Goal: Information Seeking & Learning: Learn about a topic

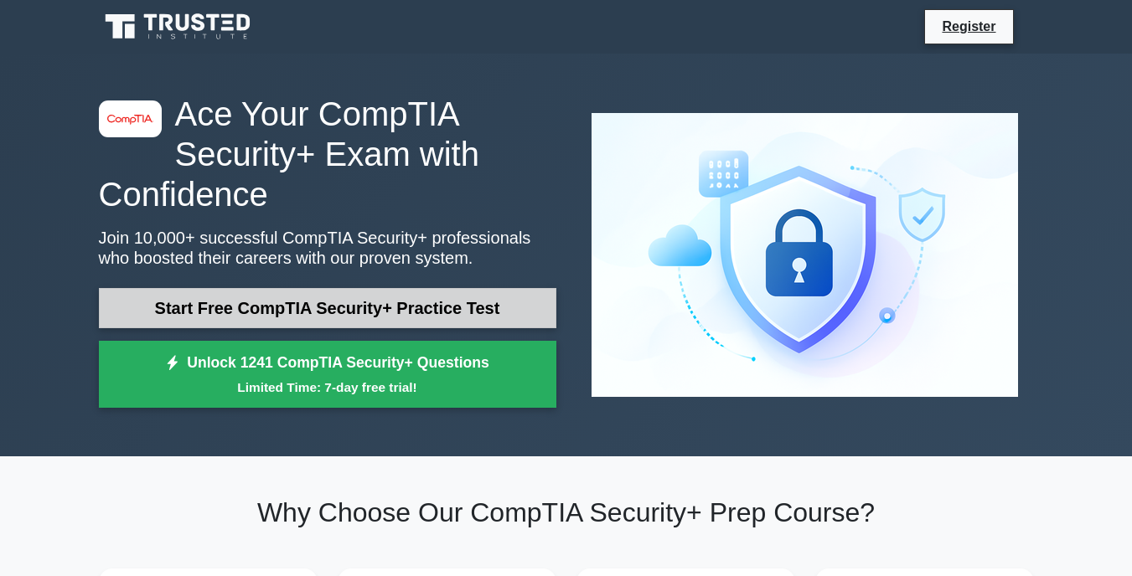
click at [431, 311] on link "Start Free CompTIA Security+ Practice Test" at bounding box center [327, 308] width 457 height 40
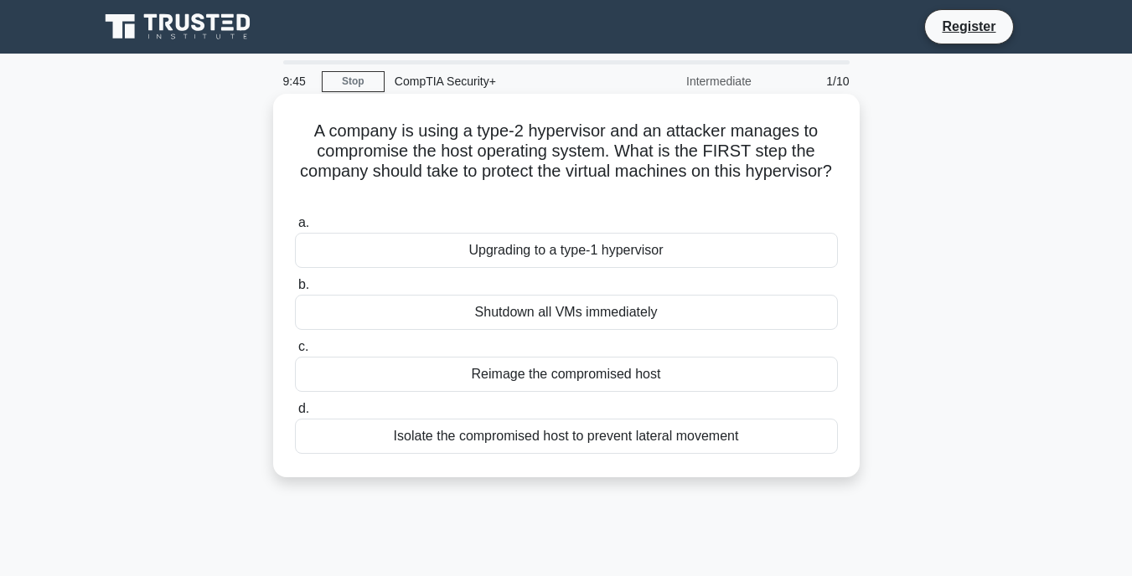
click at [675, 427] on div "Isolate the compromised host to prevent lateral movement" at bounding box center [566, 436] width 543 height 35
click at [295, 415] on input "d. Isolate the compromised host to prevent lateral movement" at bounding box center [295, 409] width 0 height 11
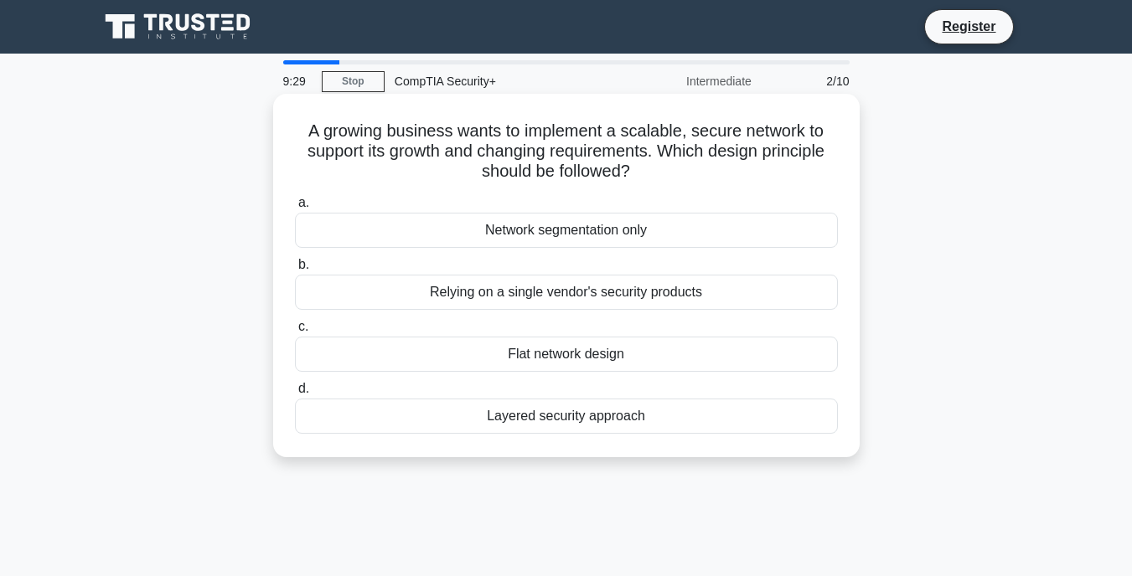
click at [571, 422] on div "Layered security approach" at bounding box center [566, 416] width 543 height 35
click at [295, 394] on input "d. Layered security approach" at bounding box center [295, 389] width 0 height 11
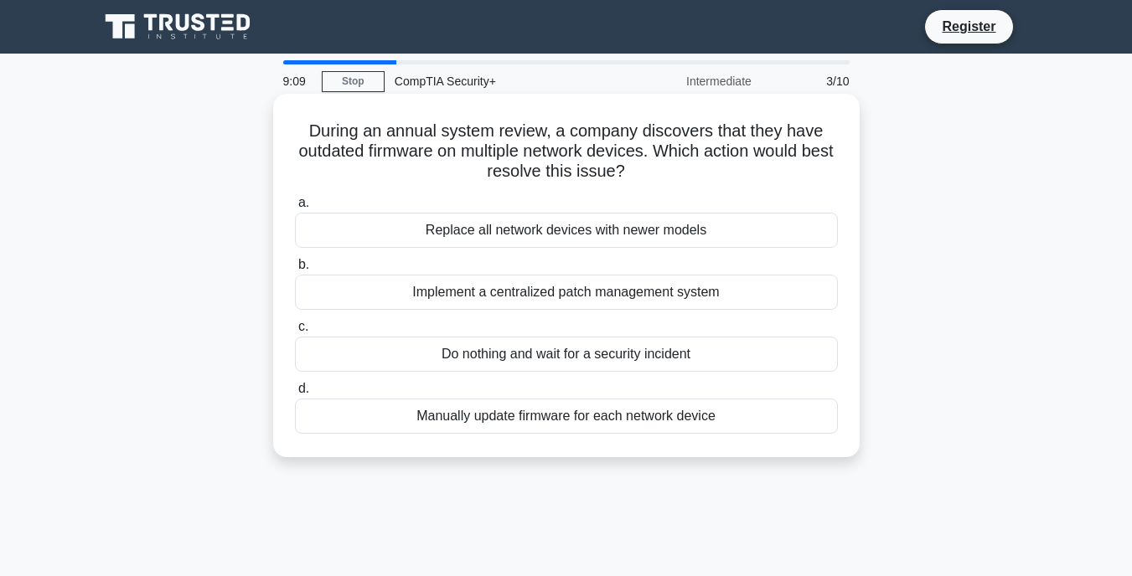
click at [550, 299] on div "Implement a centralized patch management system" at bounding box center [566, 292] width 543 height 35
click at [295, 271] on input "b. Implement a centralized patch management system" at bounding box center [295, 265] width 0 height 11
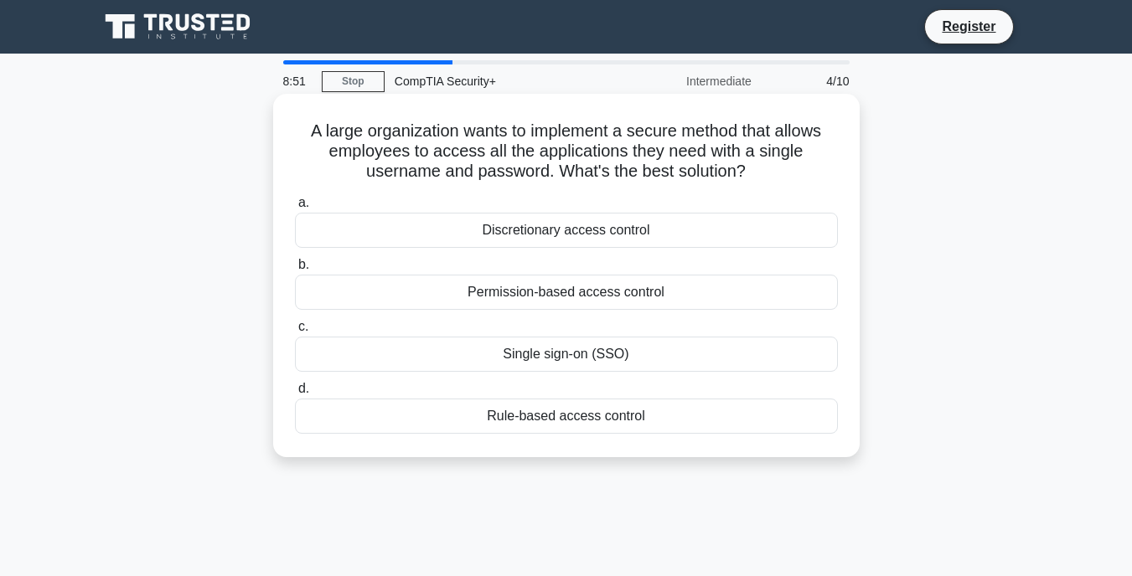
click at [532, 354] on div "Single sign-on (SSO)" at bounding box center [566, 354] width 543 height 35
click at [295, 333] on input "c. Single sign-on (SSO)" at bounding box center [295, 327] width 0 height 11
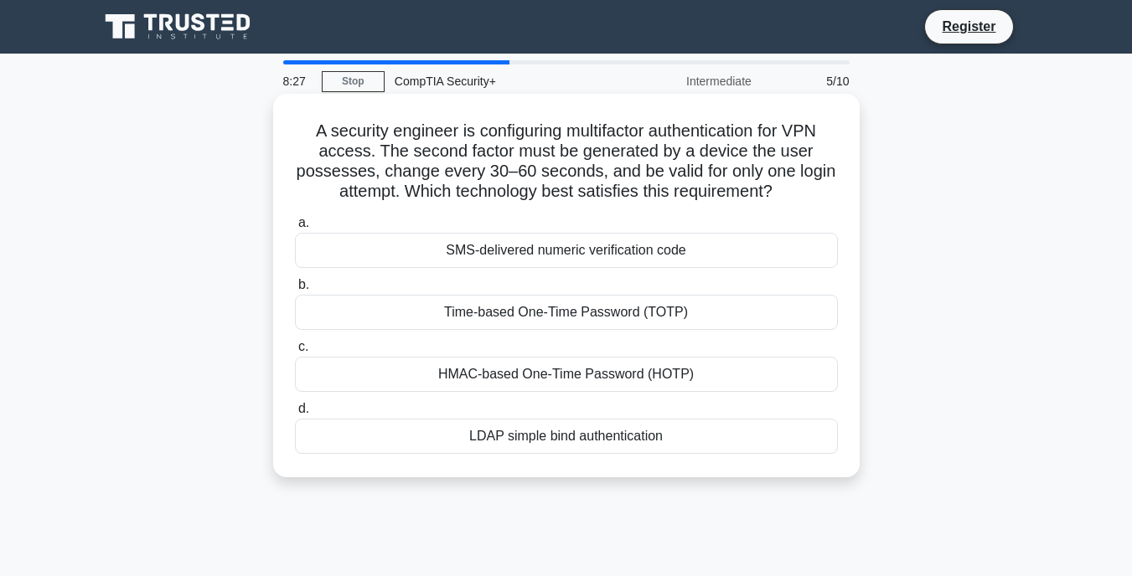
click at [645, 318] on div "Time-based One-Time Password (TOTP)" at bounding box center [566, 312] width 543 height 35
click at [295, 291] on input "b. Time-based One-Time Password (TOTP)" at bounding box center [295, 285] width 0 height 11
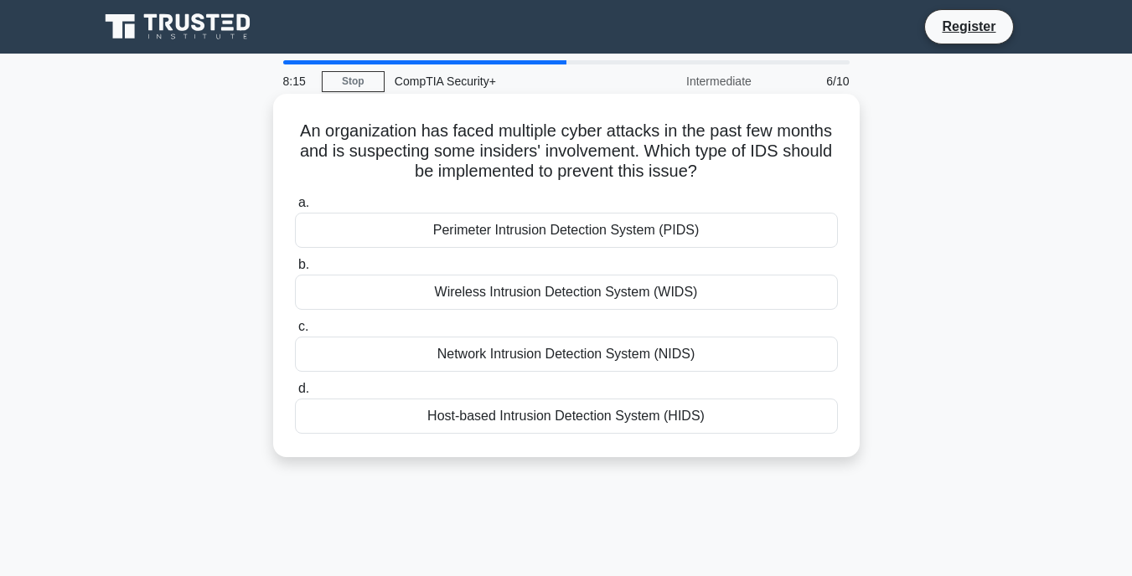
click at [556, 413] on div "Host-based Intrusion Detection System (HIDS)" at bounding box center [566, 416] width 543 height 35
click at [295, 394] on input "d. Host-based Intrusion Detection System (HIDS)" at bounding box center [295, 389] width 0 height 11
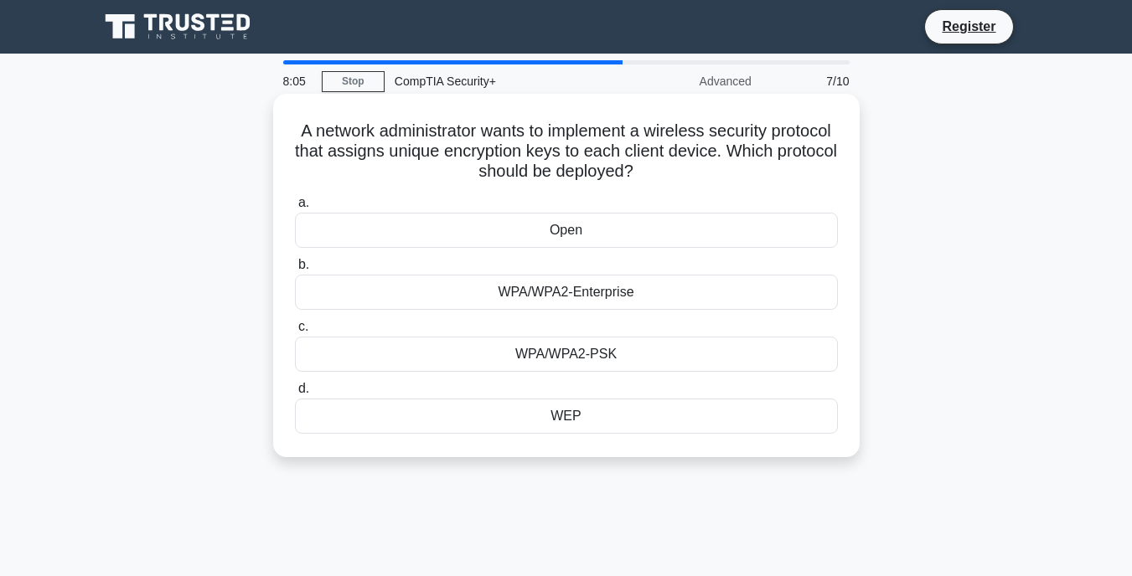
click at [601, 366] on div "WPA/WPA2-PSK" at bounding box center [566, 354] width 543 height 35
click at [295, 333] on input "c. WPA/WPA2-PSK" at bounding box center [295, 327] width 0 height 11
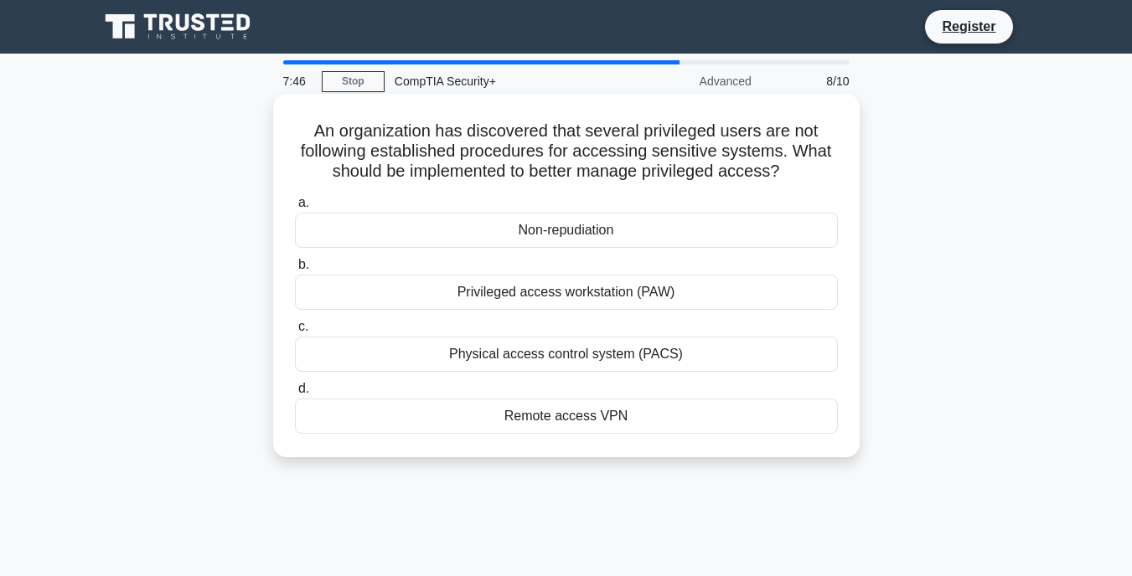
click at [511, 289] on div "Privileged access workstation (PAW)" at bounding box center [566, 292] width 543 height 35
click at [295, 271] on input "b. Privileged access workstation (PAW)" at bounding box center [295, 265] width 0 height 11
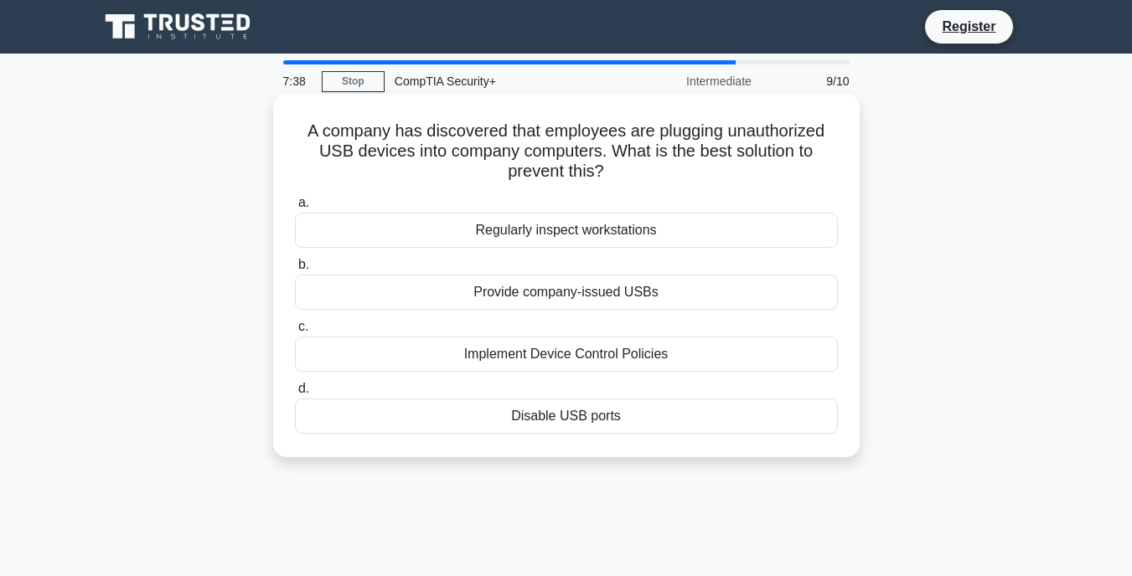
click at [638, 357] on div "Implement Device Control Policies" at bounding box center [566, 354] width 543 height 35
click at [295, 333] on input "c. Implement Device Control Policies" at bounding box center [295, 327] width 0 height 11
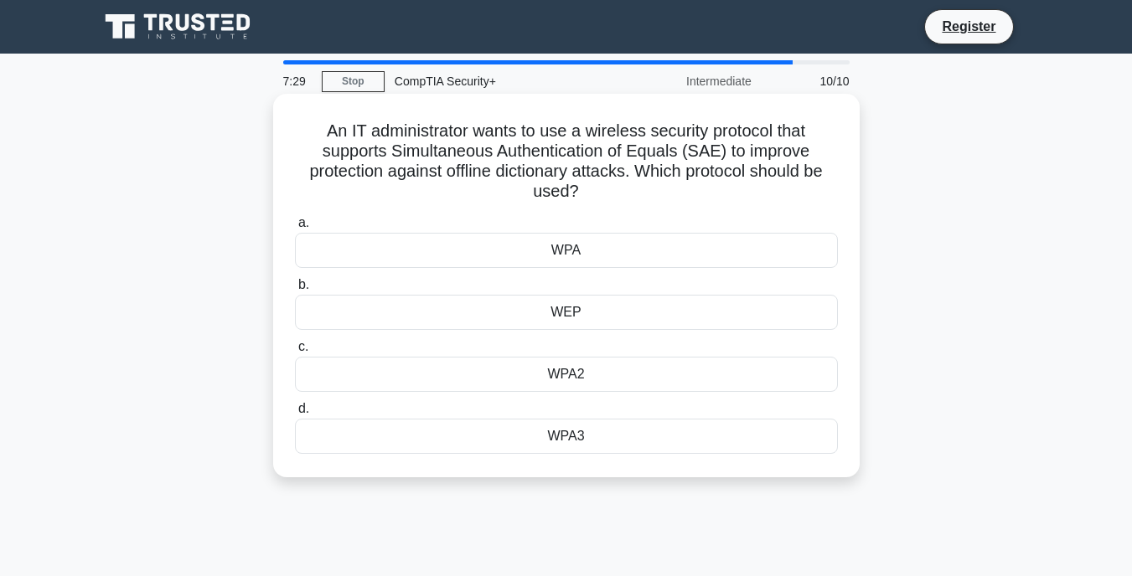
click at [558, 446] on div "WPA3" at bounding box center [566, 436] width 543 height 35
click at [295, 415] on input "d. WPA3" at bounding box center [295, 409] width 0 height 11
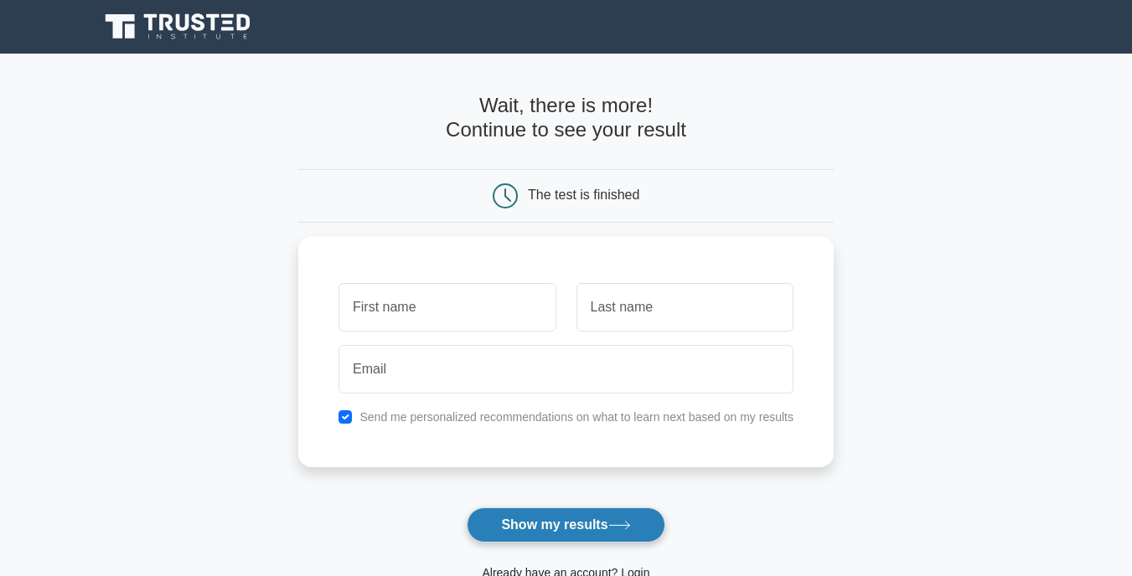
click at [570, 515] on button "Show my results" at bounding box center [566, 525] width 198 height 35
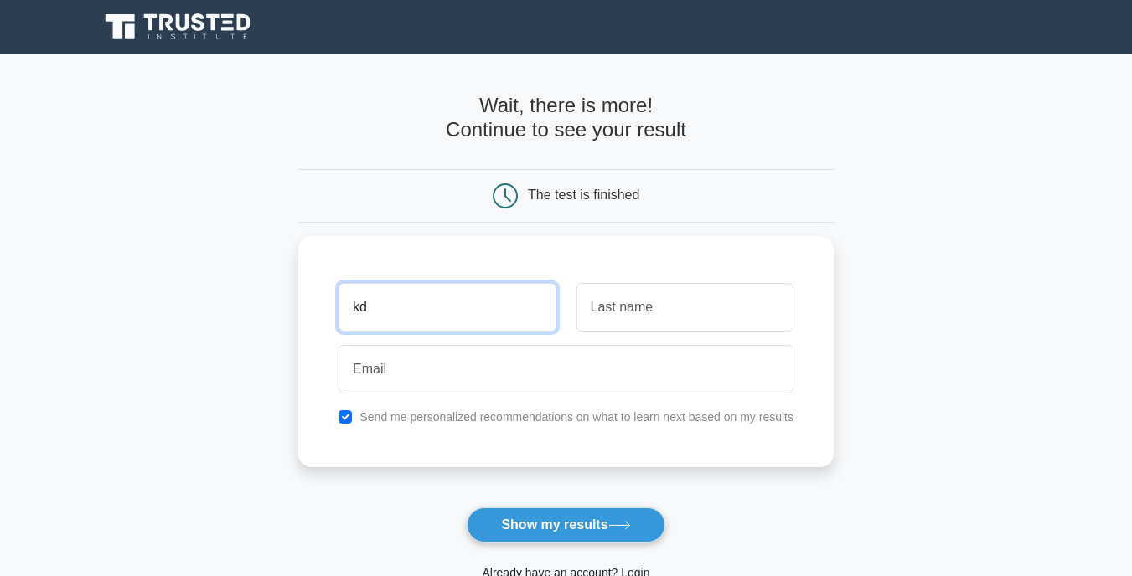
type input "kd"
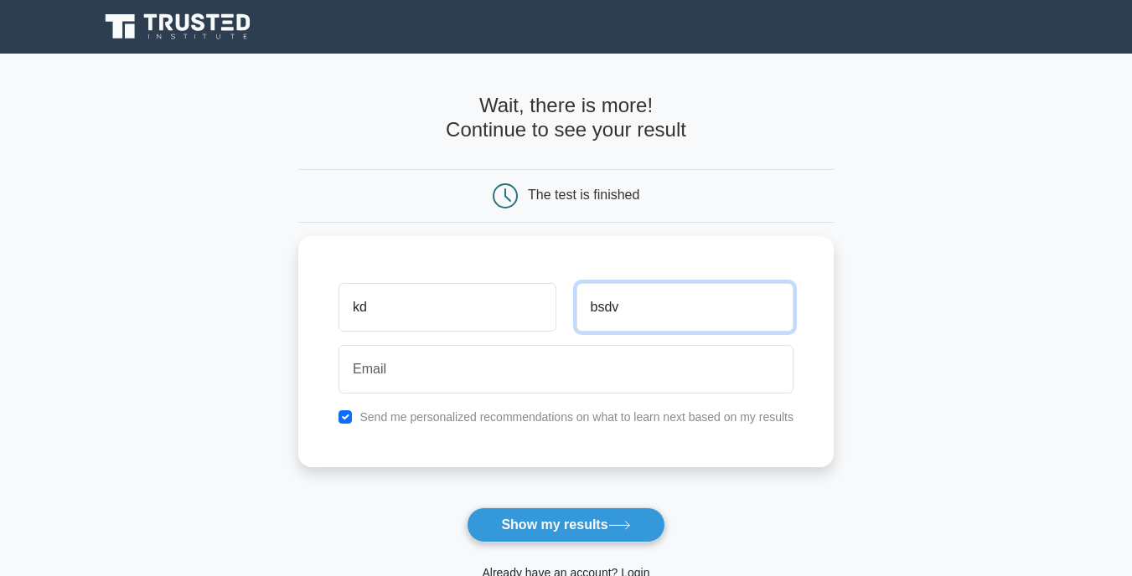
type input "bsdv"
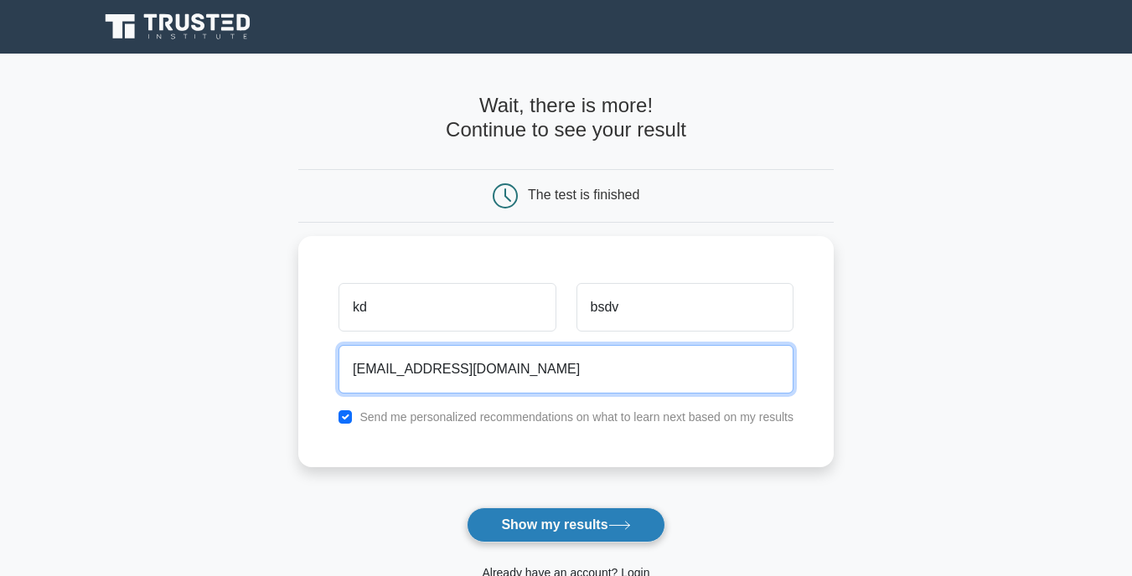
type input "mbna1@gmail.com"
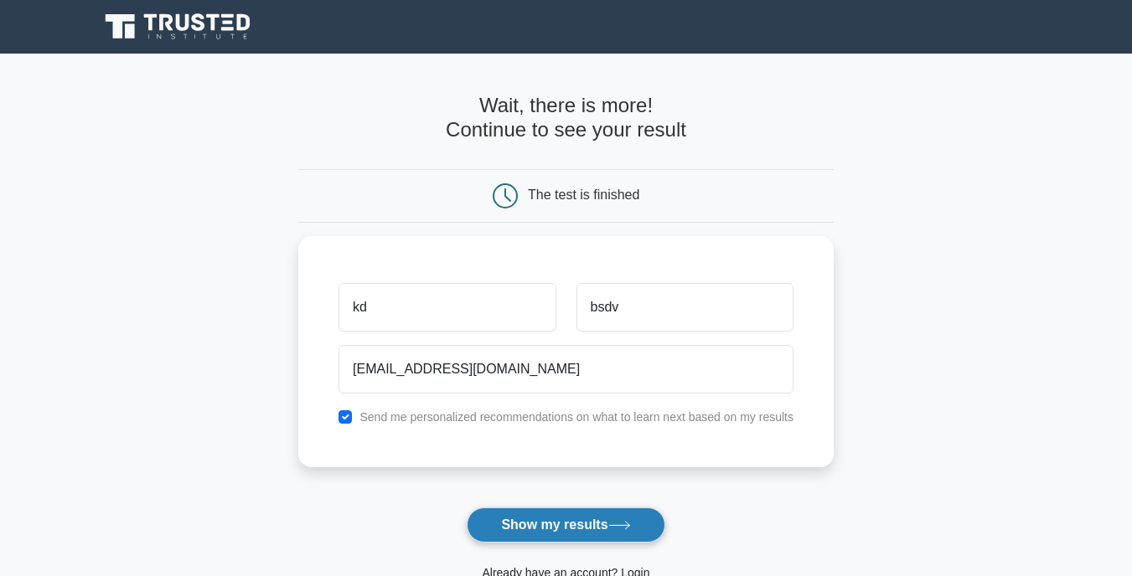
click at [598, 534] on button "Show my results" at bounding box center [566, 525] width 198 height 35
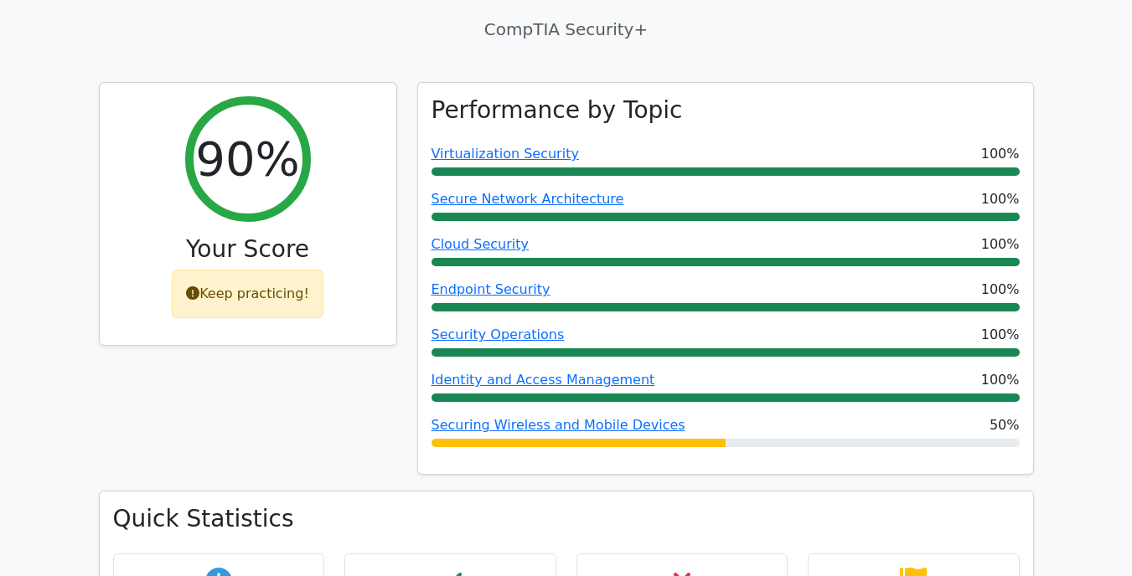
scroll to position [920, 0]
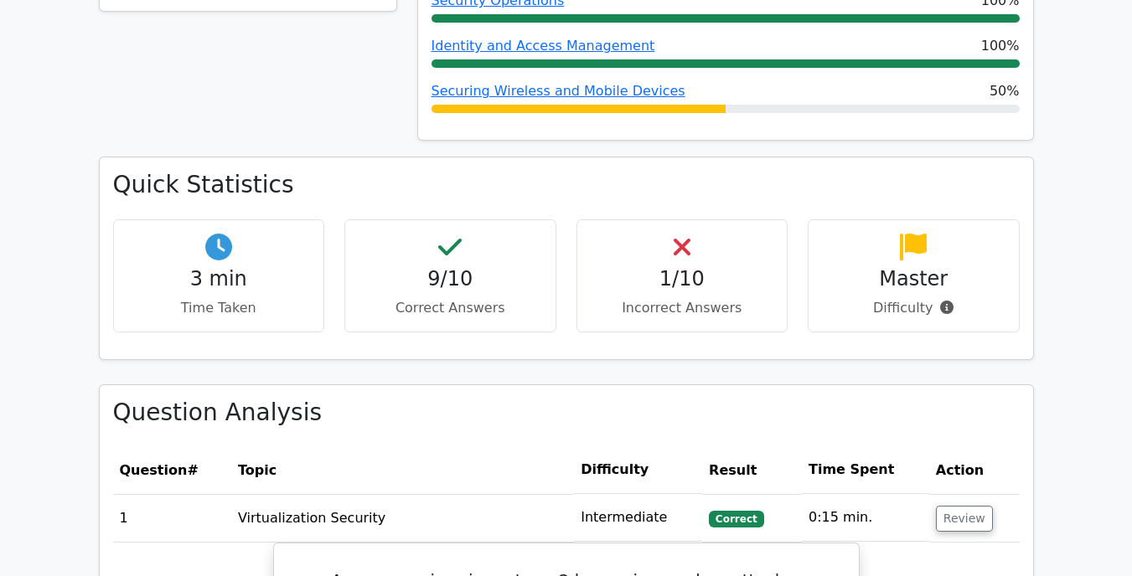
click at [685, 267] on h4 "1/10" at bounding box center [681, 279] width 183 height 24
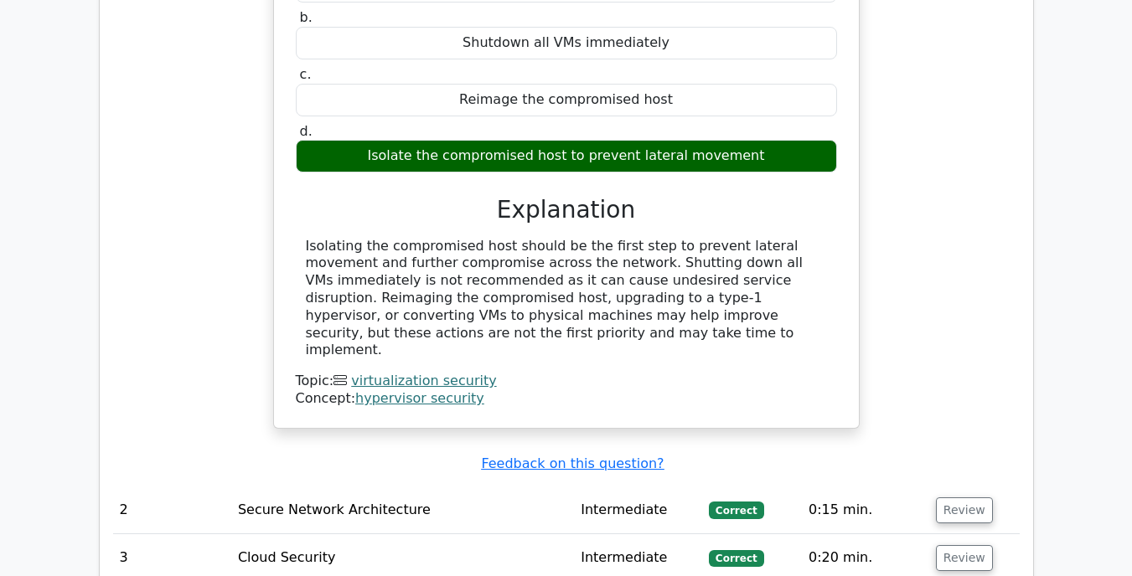
scroll to position [1771, 0]
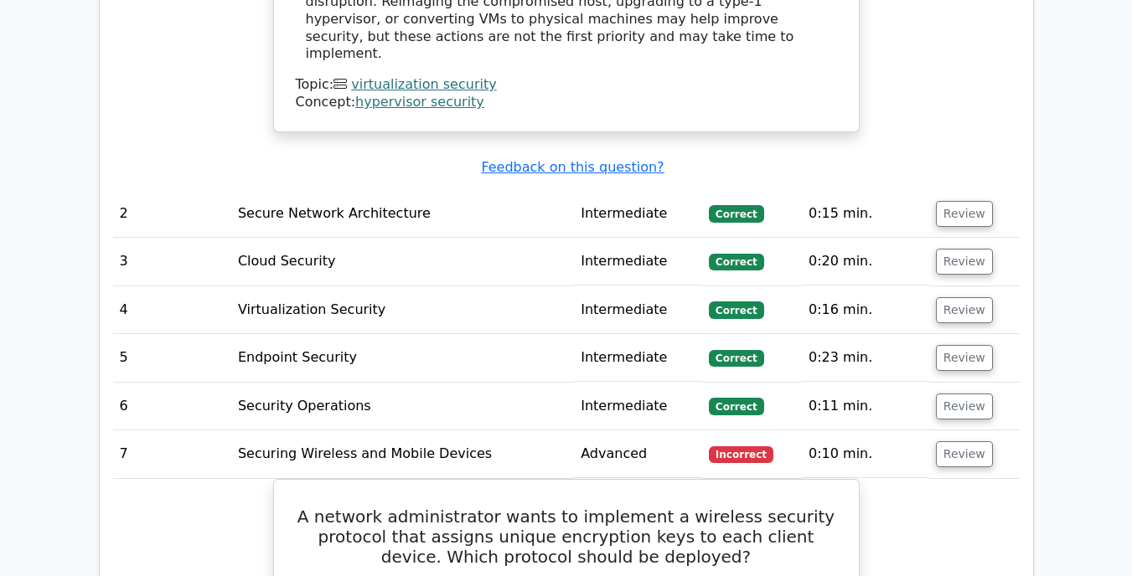
scroll to position [2064, 0]
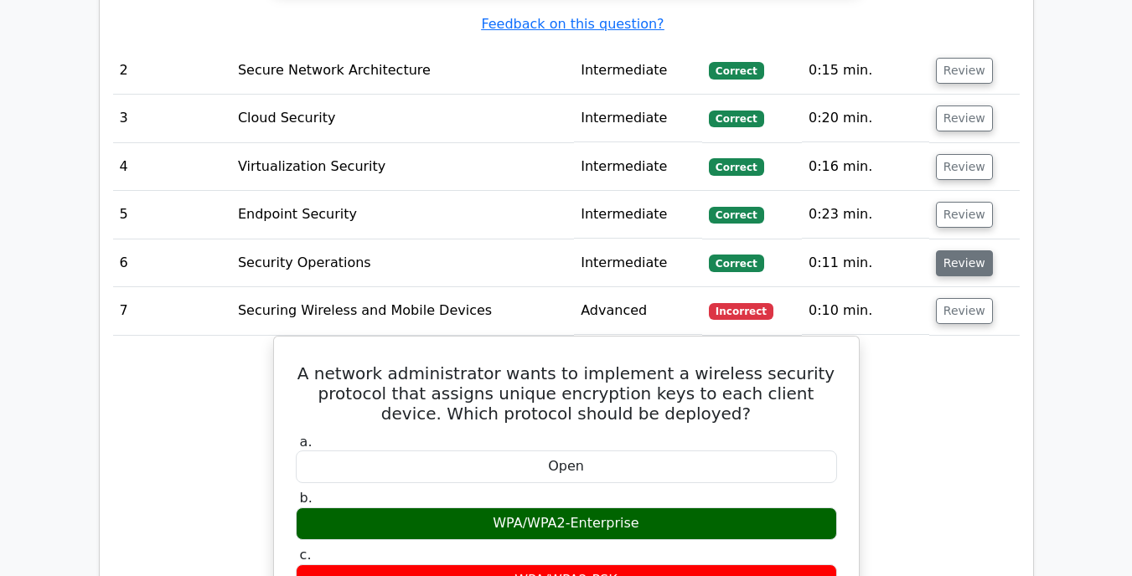
click at [953, 250] on button "Review" at bounding box center [964, 263] width 57 height 26
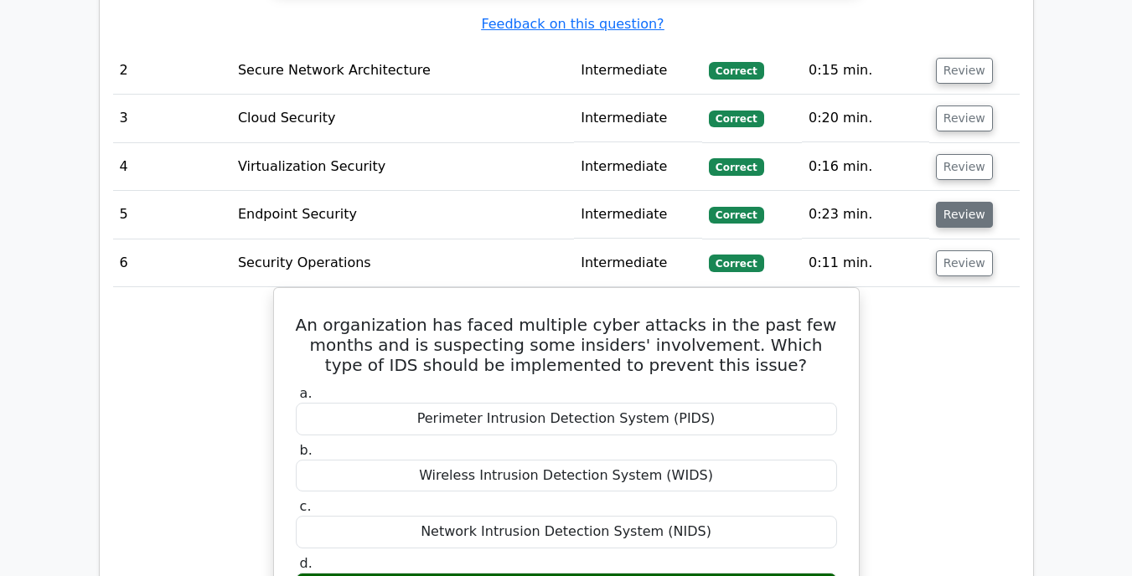
click at [972, 202] on button "Review" at bounding box center [964, 215] width 57 height 26
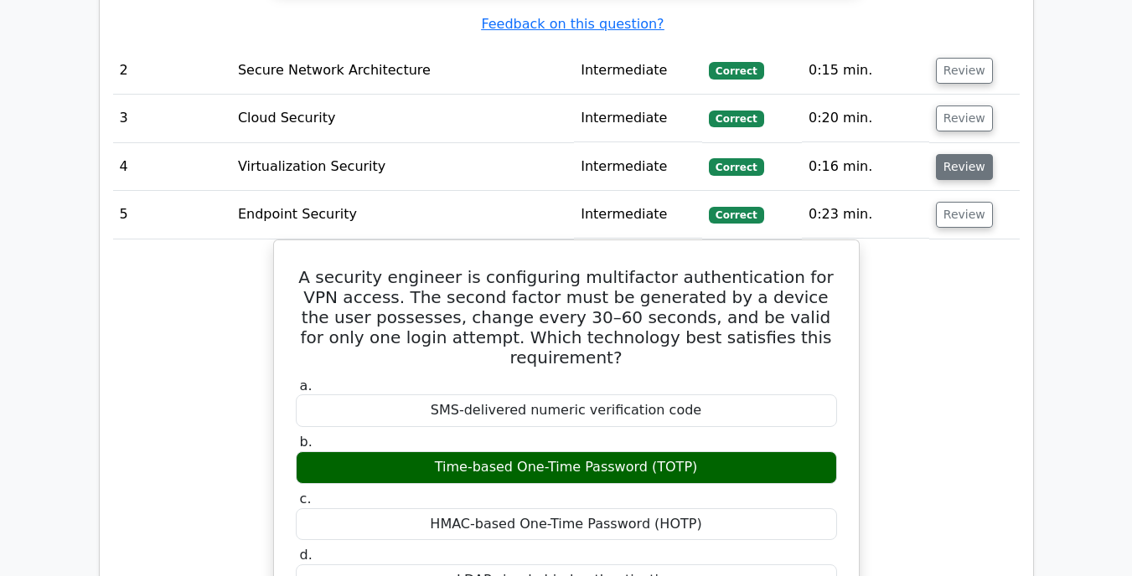
click at [970, 154] on button "Review" at bounding box center [964, 167] width 57 height 26
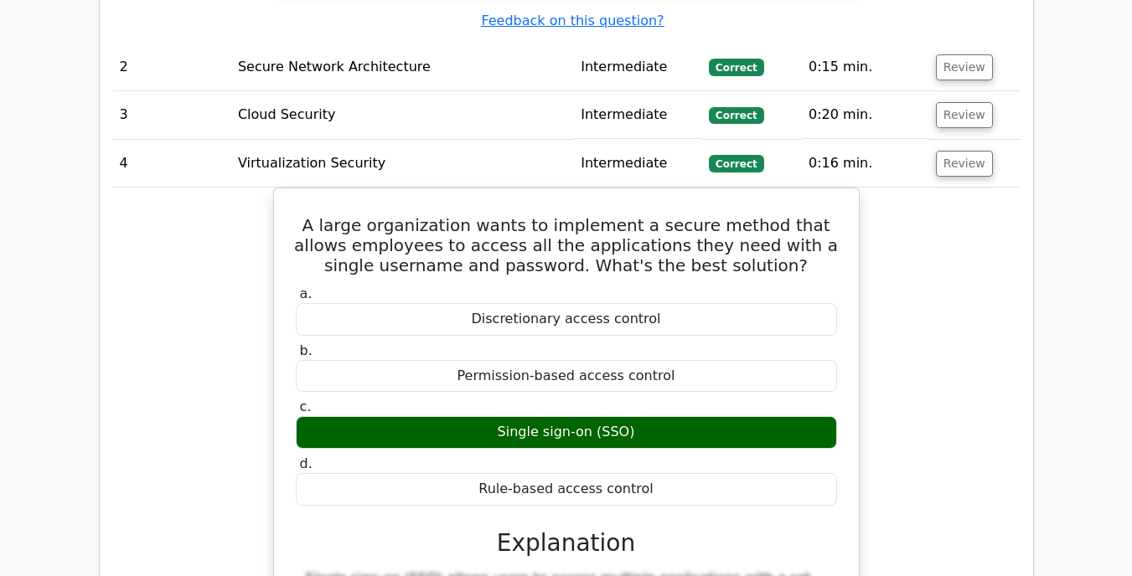
scroll to position [1712, 0]
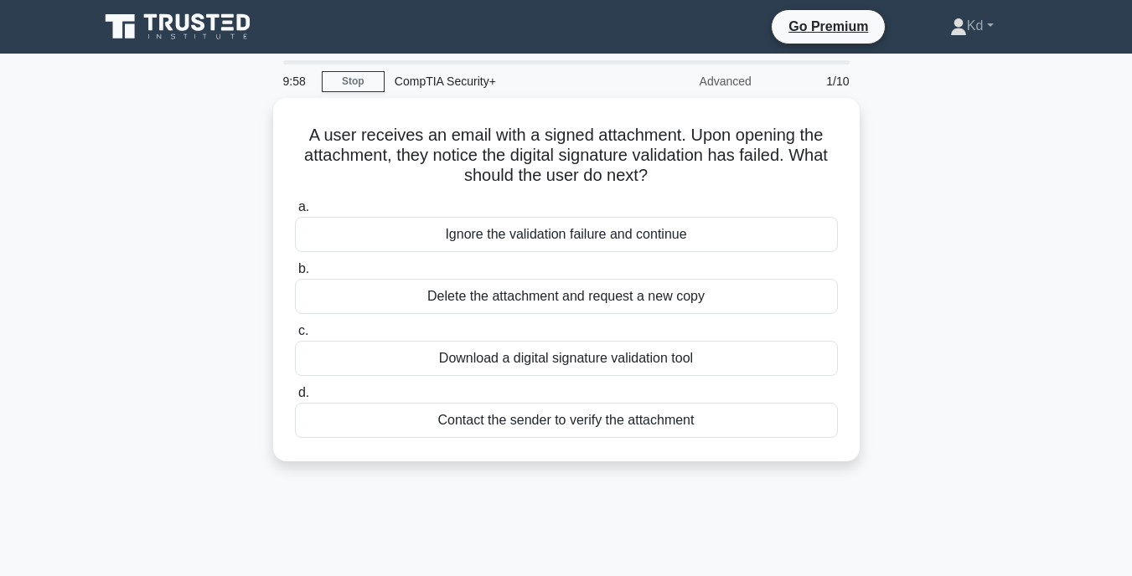
click at [209, 26] on icon at bounding box center [179, 27] width 161 height 32
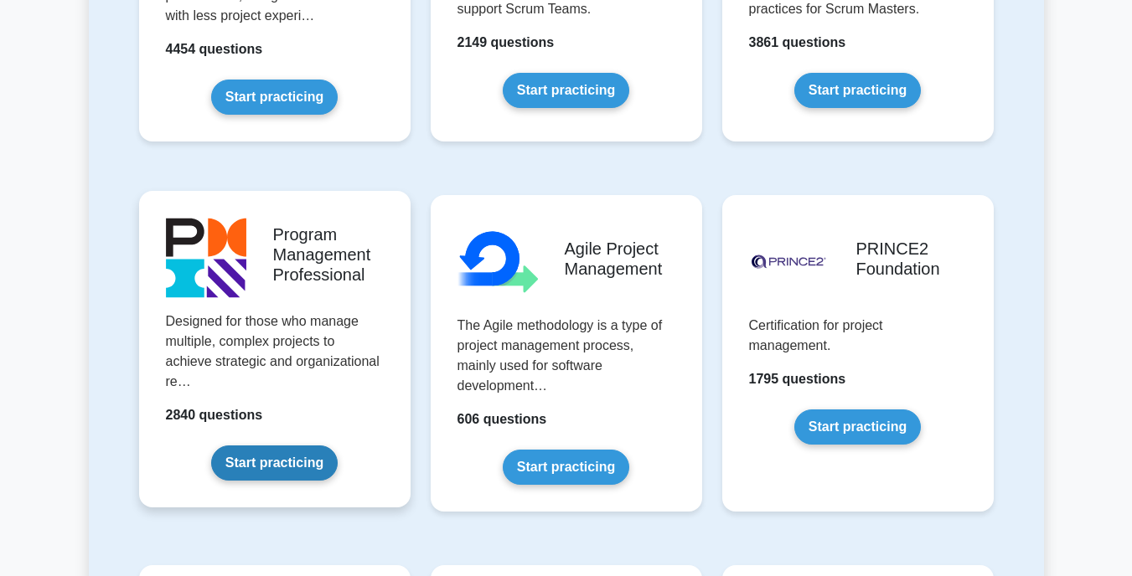
scroll to position [1308, 0]
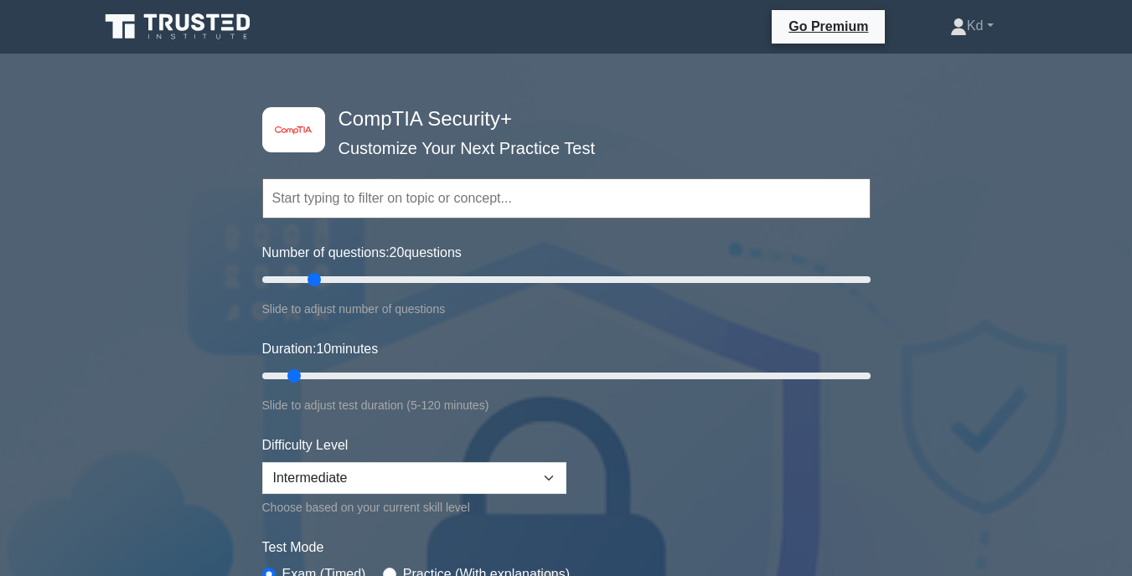
drag, startPoint x: 286, startPoint y: 281, endPoint x: 313, endPoint y: 278, distance: 27.8
type input "20"
click at [313, 278] on input "Number of questions: 20 questions" at bounding box center [566, 280] width 608 height 20
drag, startPoint x: 295, startPoint y: 376, endPoint x: 314, endPoint y: 376, distance: 19.3
type input "15"
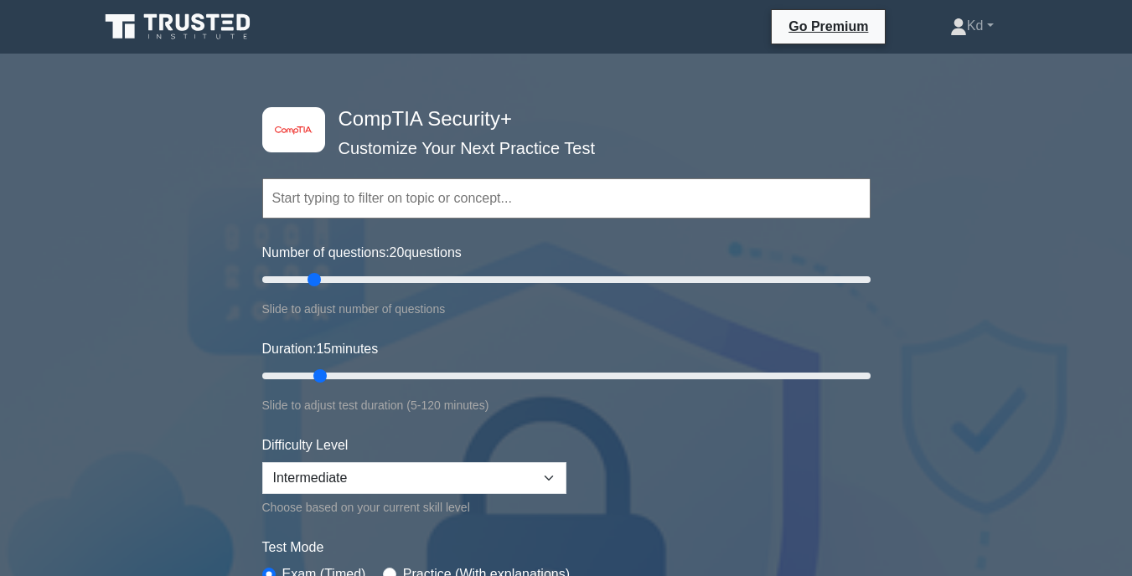
click at [314, 376] on input "Duration: 15 minutes" at bounding box center [566, 376] width 608 height 20
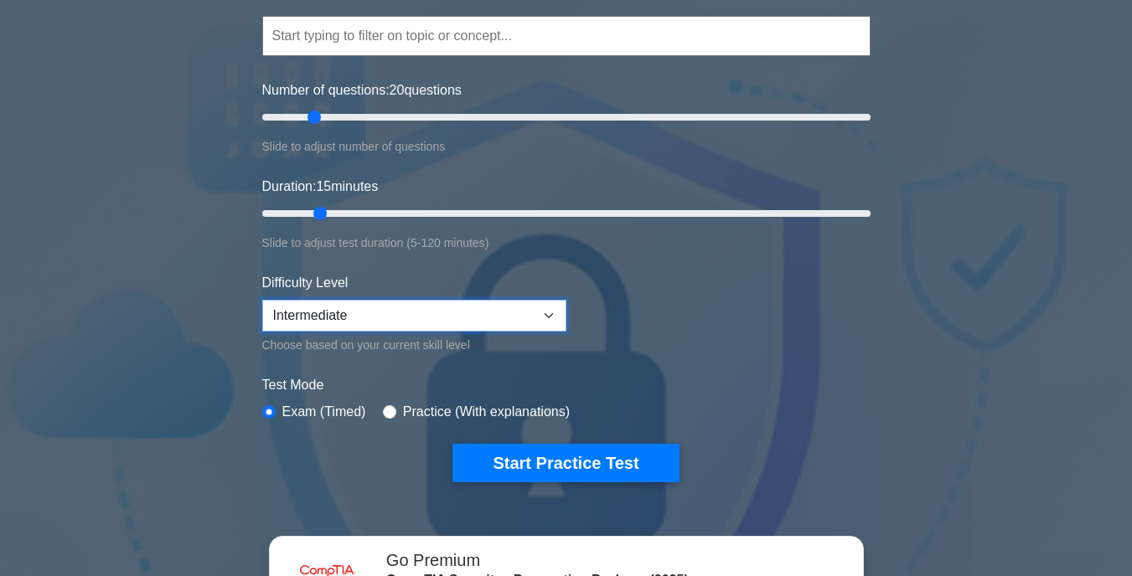
select select "expert"
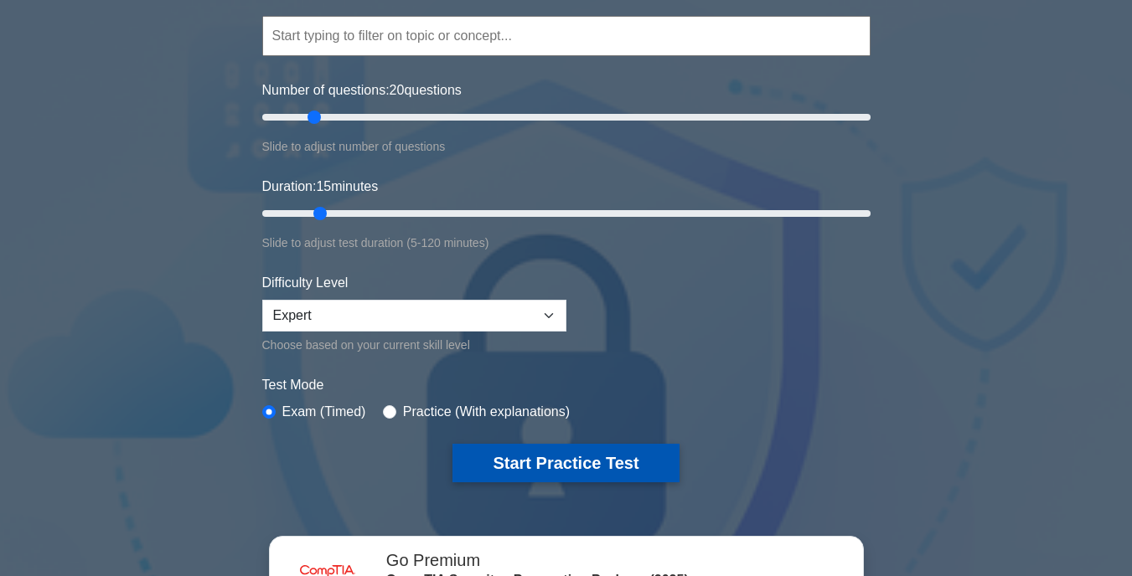
click at [517, 445] on button "Start Practice Test" at bounding box center [565, 463] width 226 height 39
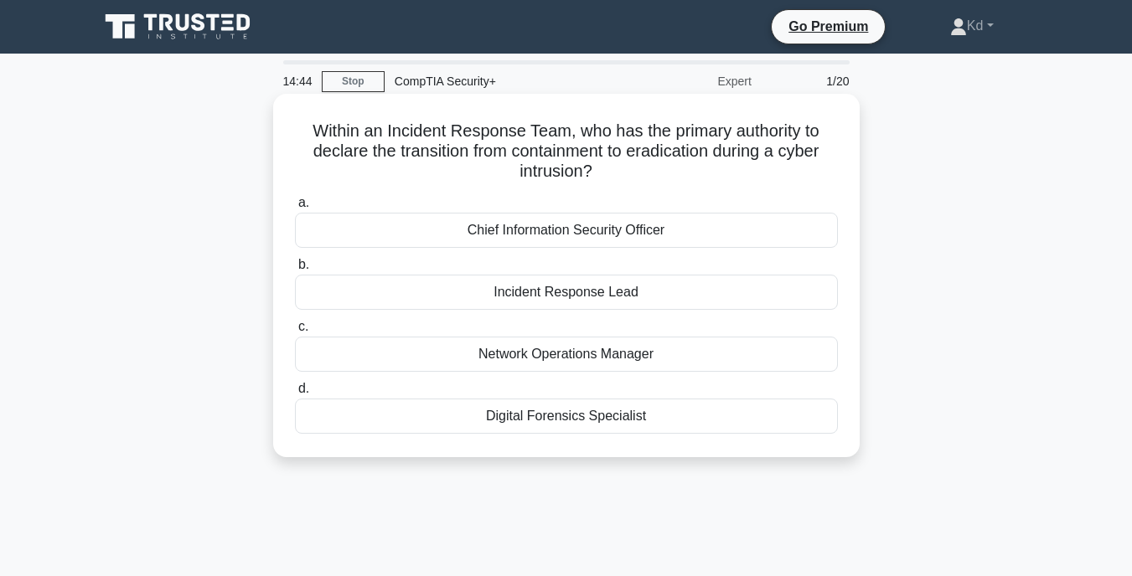
click at [580, 229] on div "Chief Information Security Officer" at bounding box center [566, 230] width 543 height 35
click at [295, 209] on input "a. Chief Information Security Officer" at bounding box center [295, 203] width 0 height 11
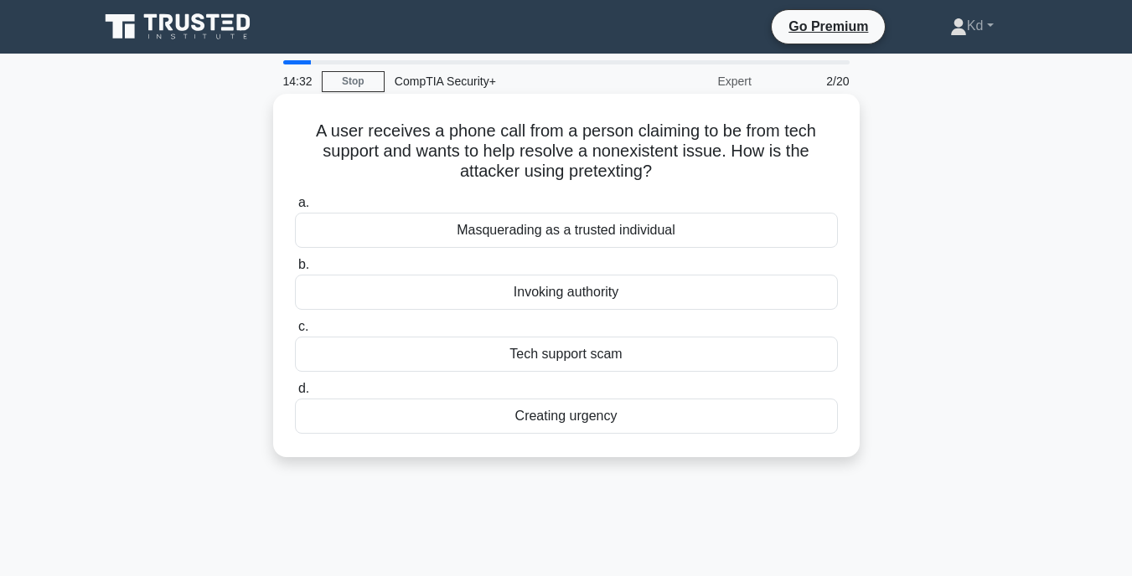
click at [629, 419] on div "Creating urgency" at bounding box center [566, 416] width 543 height 35
click at [295, 394] on input "d. Creating urgency" at bounding box center [295, 389] width 0 height 11
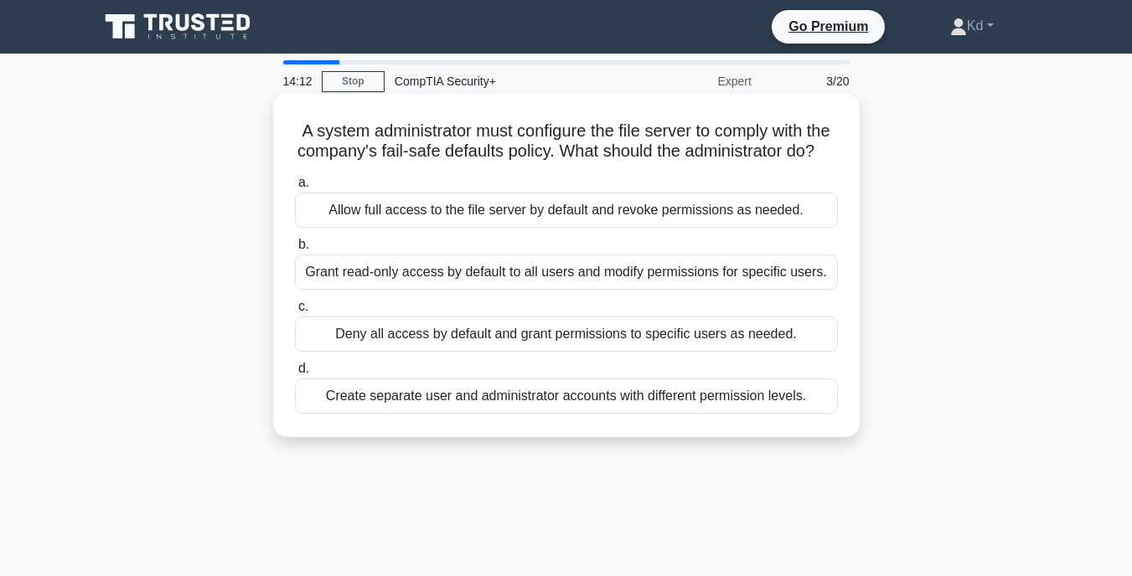
click at [555, 394] on div "Create separate user and administrator accounts with different permission level…" at bounding box center [566, 396] width 543 height 35
click at [295, 374] on input "d. Create separate user and administrator accounts with different permission le…" at bounding box center [295, 368] width 0 height 11
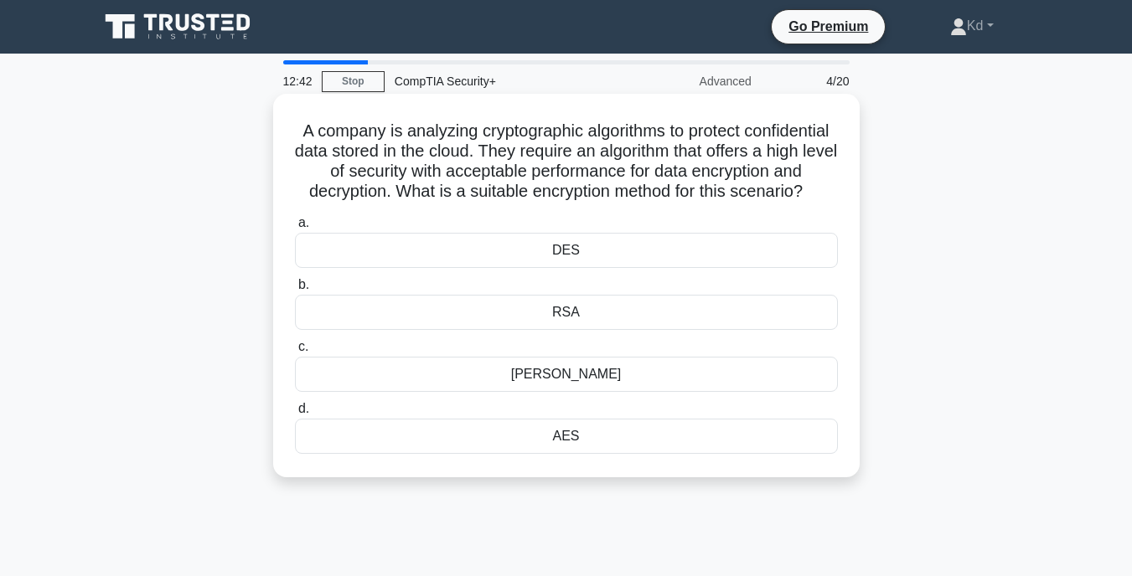
click at [561, 313] on div "RSA" at bounding box center [566, 312] width 543 height 35
click at [295, 291] on input "b. RSA" at bounding box center [295, 285] width 0 height 11
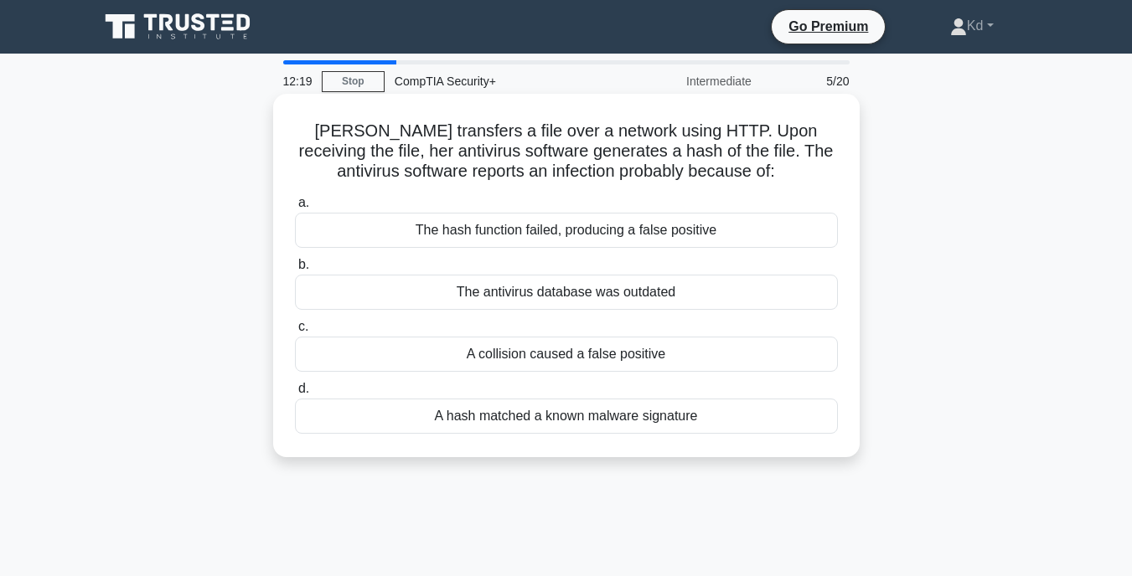
click at [431, 420] on div "A hash matched a known malware signature" at bounding box center [566, 416] width 543 height 35
click at [295, 394] on input "d. A hash matched a known malware signature" at bounding box center [295, 389] width 0 height 11
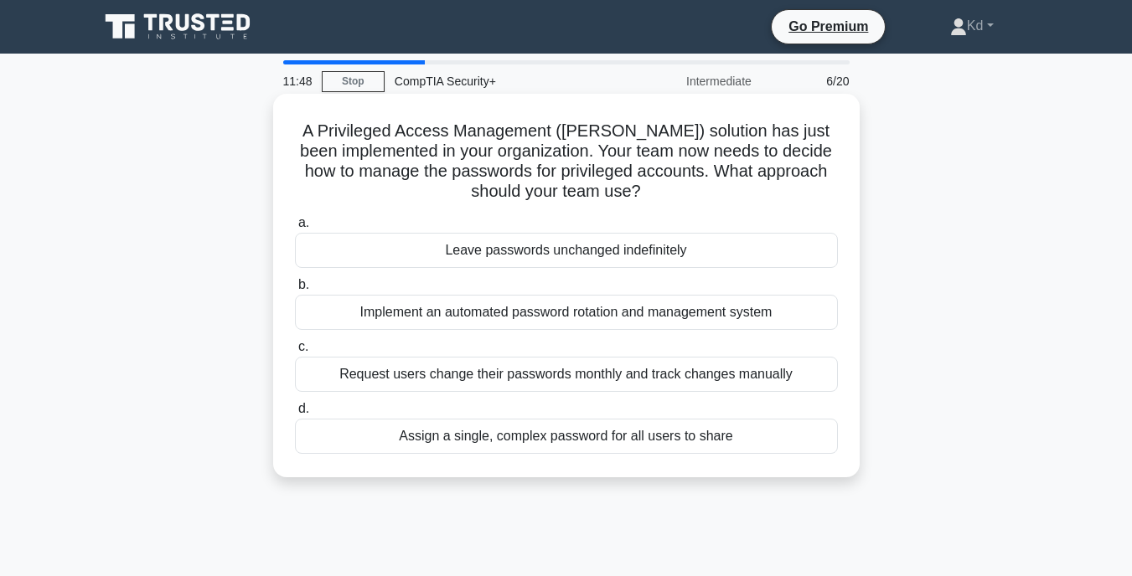
click at [583, 374] on div "Request users change their passwords monthly and track changes manually" at bounding box center [566, 374] width 543 height 35
click at [295, 353] on input "c. Request users change their passwords monthly and track changes manually" at bounding box center [295, 347] width 0 height 11
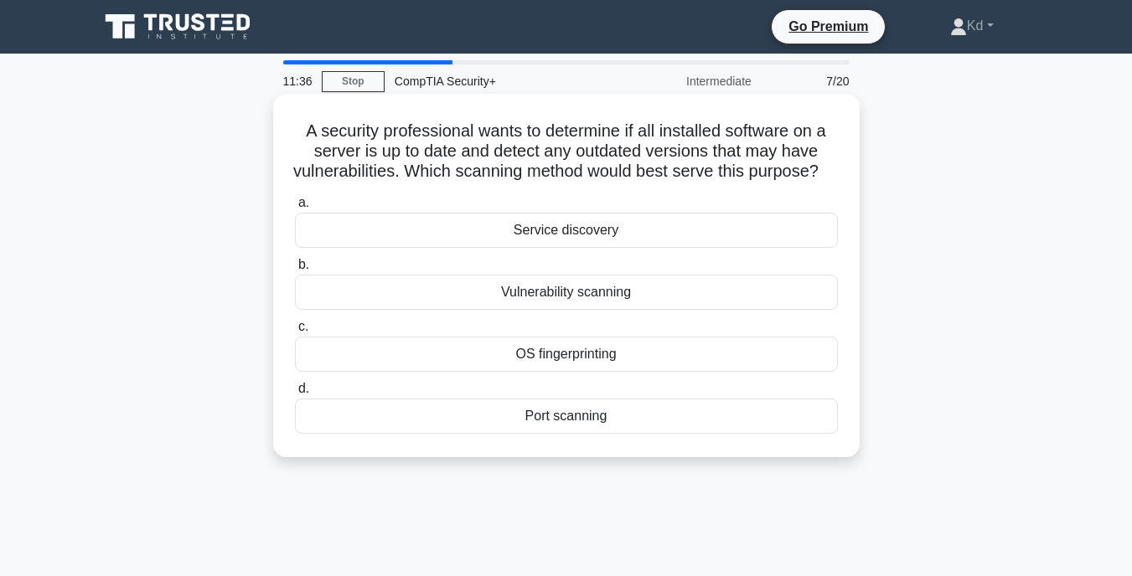
click at [603, 310] on div "Vulnerability scanning" at bounding box center [566, 292] width 543 height 35
click at [295, 271] on input "b. Vulnerability scanning" at bounding box center [295, 265] width 0 height 11
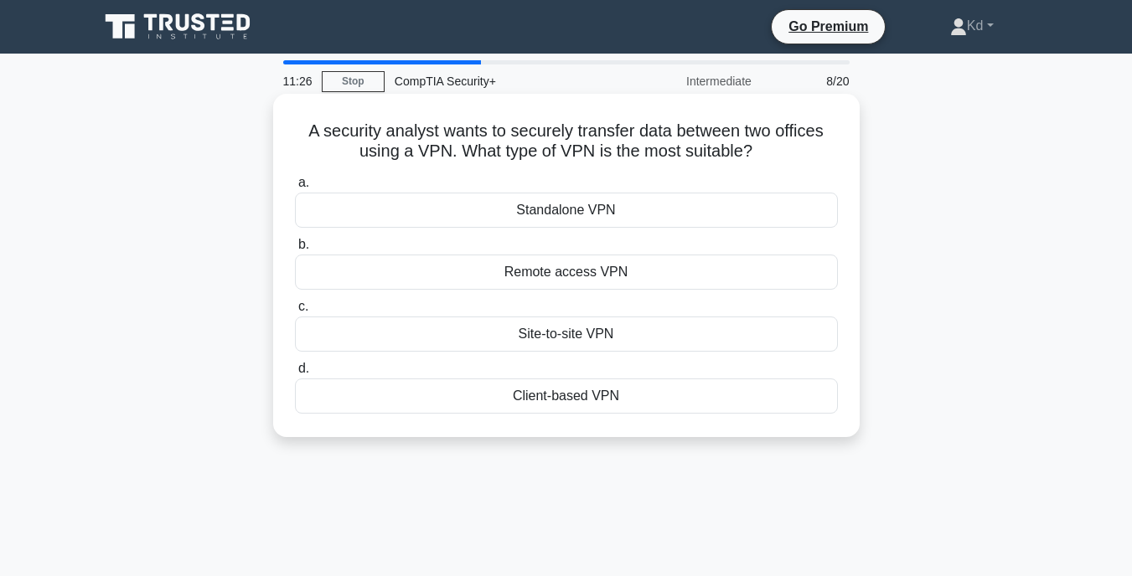
click at [615, 328] on div "Site-to-site VPN" at bounding box center [566, 334] width 543 height 35
click at [295, 312] on input "c. Site-to-site VPN" at bounding box center [295, 307] width 0 height 11
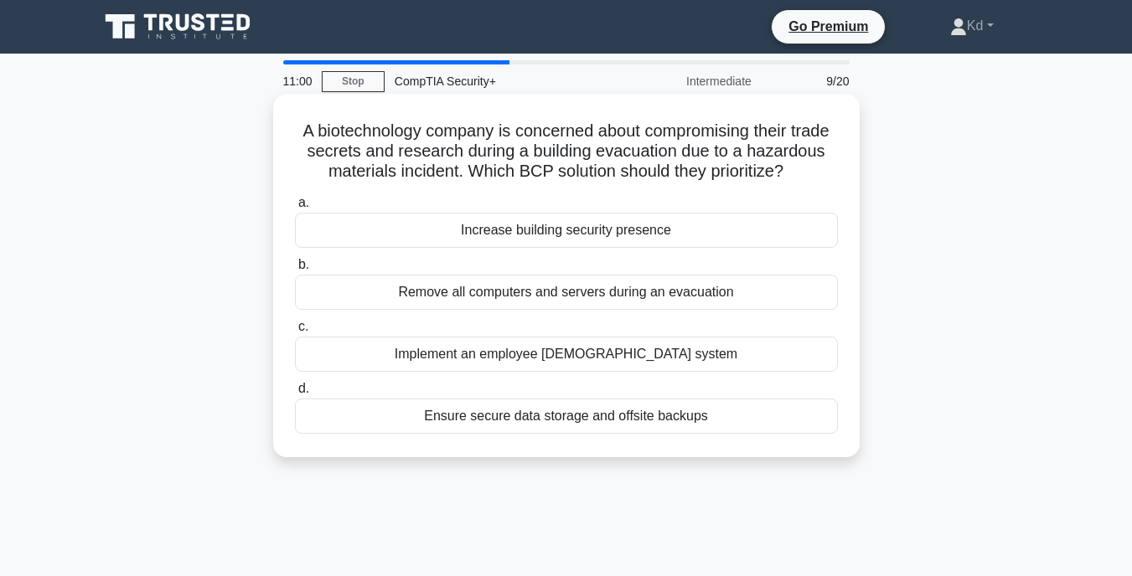
click at [603, 417] on div "Ensure secure data storage and offsite backups" at bounding box center [566, 416] width 543 height 35
click at [295, 394] on input "d. Ensure secure data storage and offsite backups" at bounding box center [295, 389] width 0 height 11
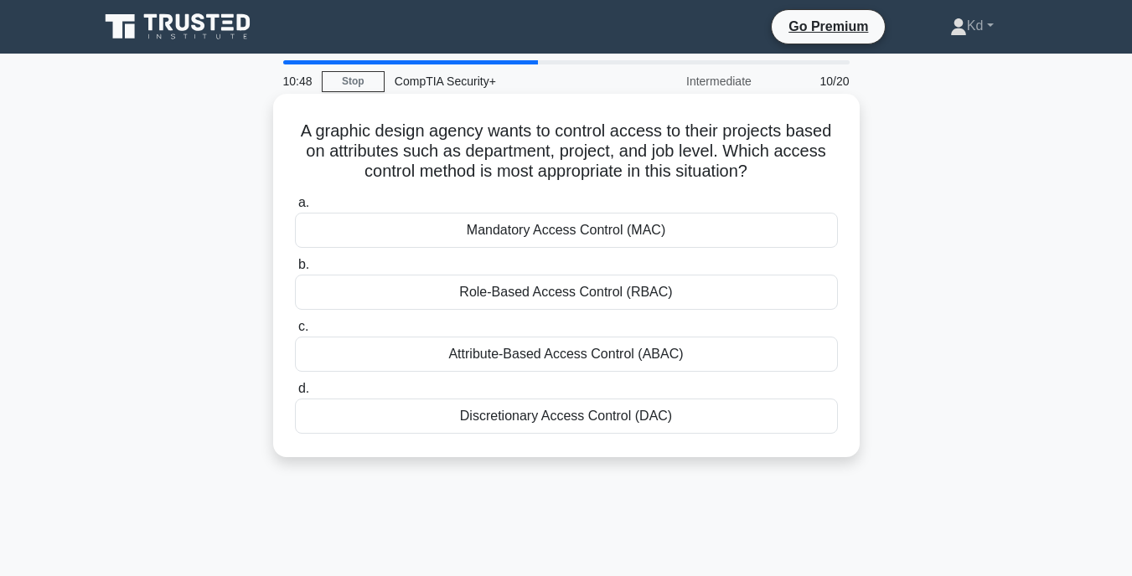
click at [589, 298] on div "Role-Based Access Control (RBAC)" at bounding box center [566, 292] width 543 height 35
click at [295, 271] on input "b. Role-Based Access Control (RBAC)" at bounding box center [295, 265] width 0 height 11
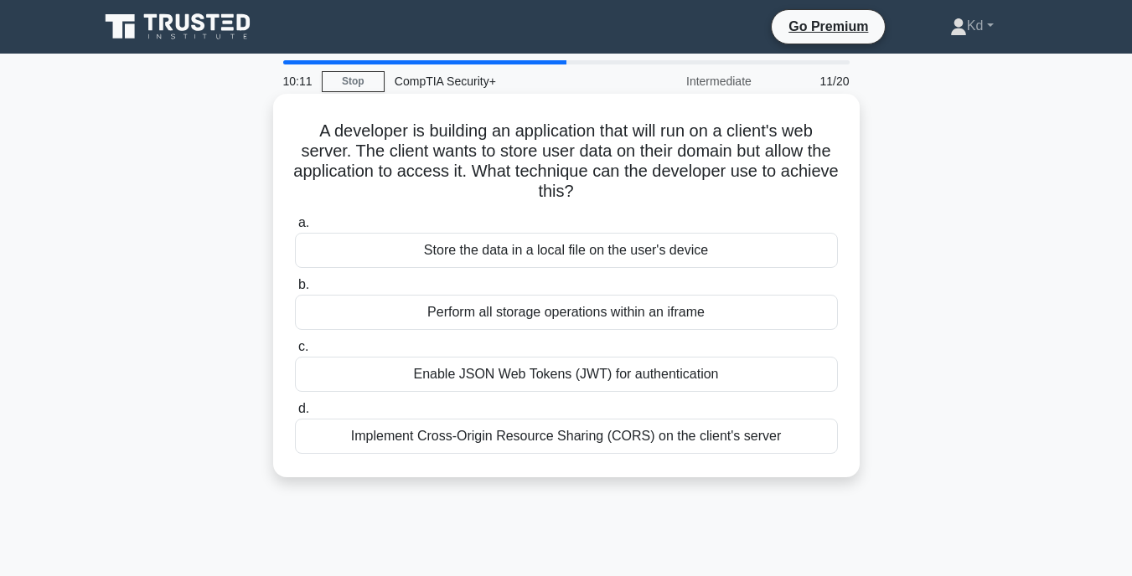
click at [550, 441] on div "Implement Cross-Origin Resource Sharing (CORS) on the client's server" at bounding box center [566, 436] width 543 height 35
click at [295, 415] on input "d. Implement Cross-Origin Resource Sharing (CORS) on the client's server" at bounding box center [295, 409] width 0 height 11
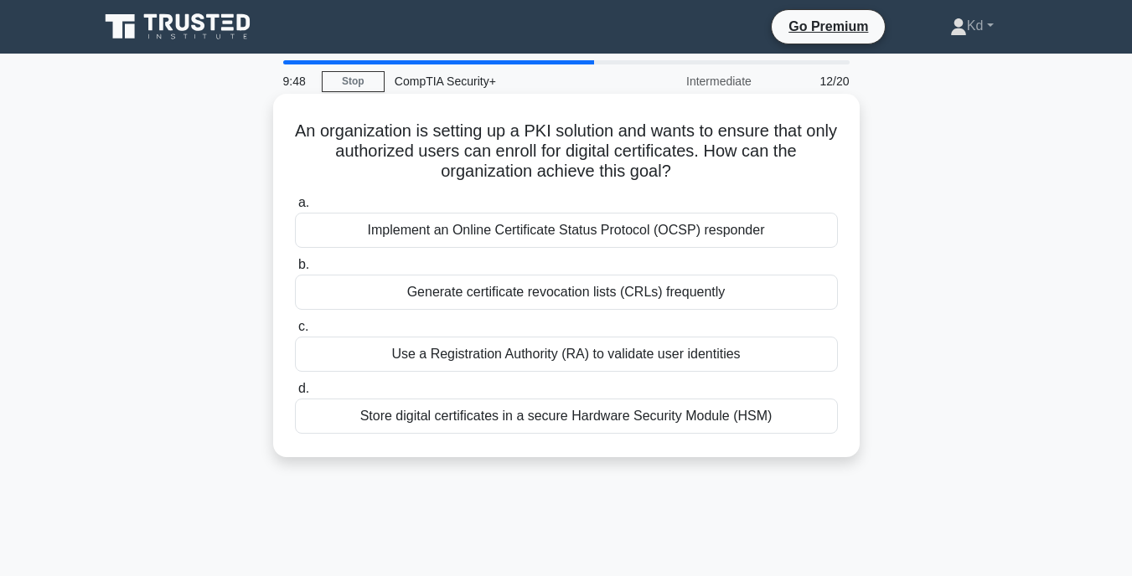
click at [594, 298] on div "Generate certificate revocation lists (CRLs) frequently" at bounding box center [566, 292] width 543 height 35
click at [295, 271] on input "b. Generate certificate revocation lists (CRLs) frequently" at bounding box center [295, 265] width 0 height 11
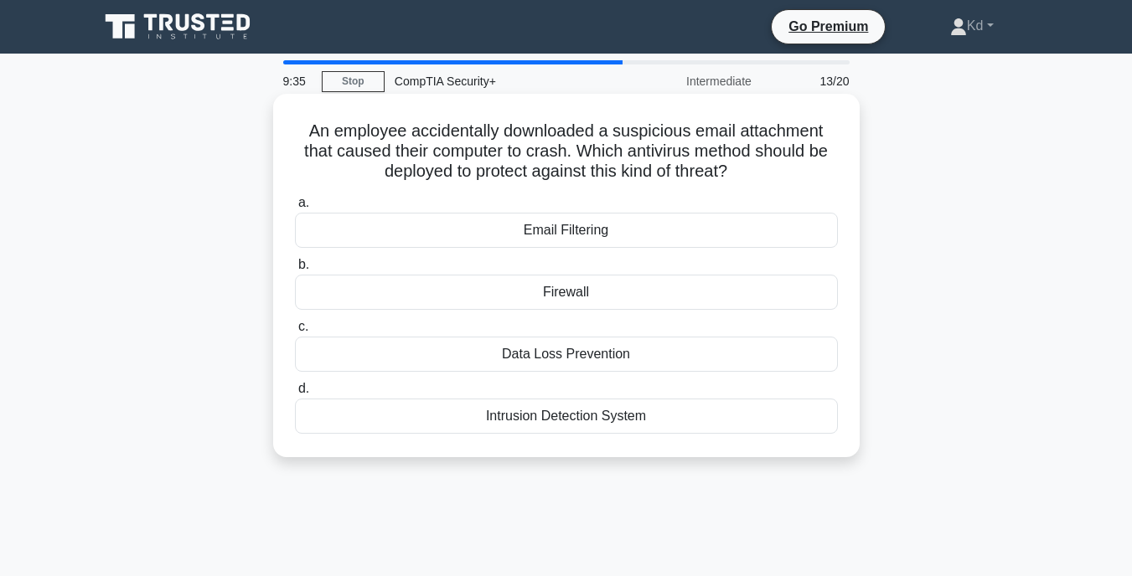
click at [609, 348] on div "Data Loss Prevention" at bounding box center [566, 354] width 543 height 35
click at [295, 333] on input "c. Data Loss Prevention" at bounding box center [295, 327] width 0 height 11
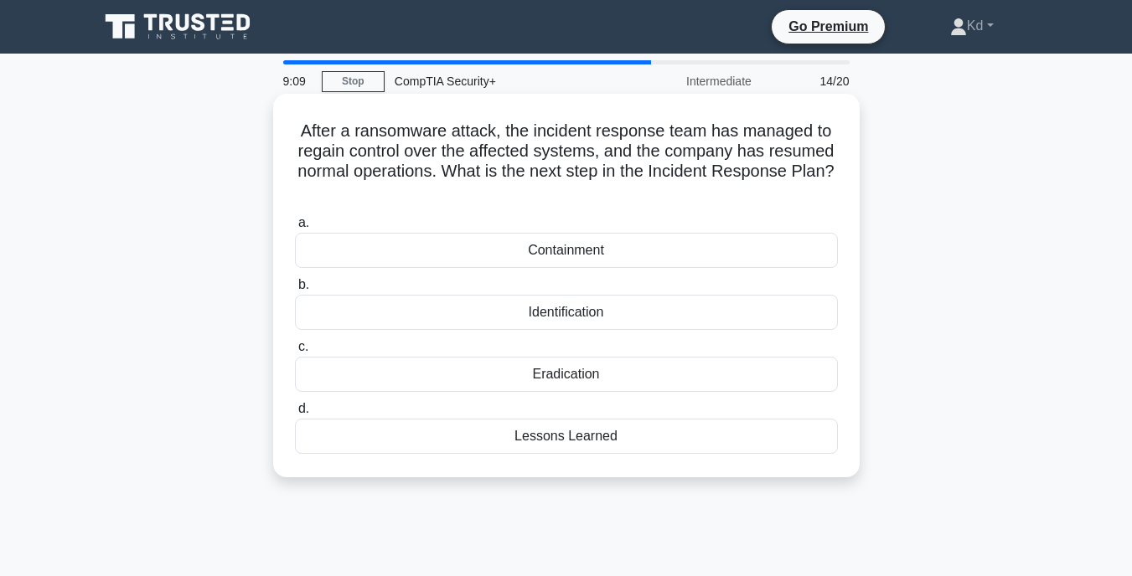
click at [573, 384] on div "Eradication" at bounding box center [566, 374] width 543 height 35
click at [295, 353] on input "c. Eradication" at bounding box center [295, 347] width 0 height 11
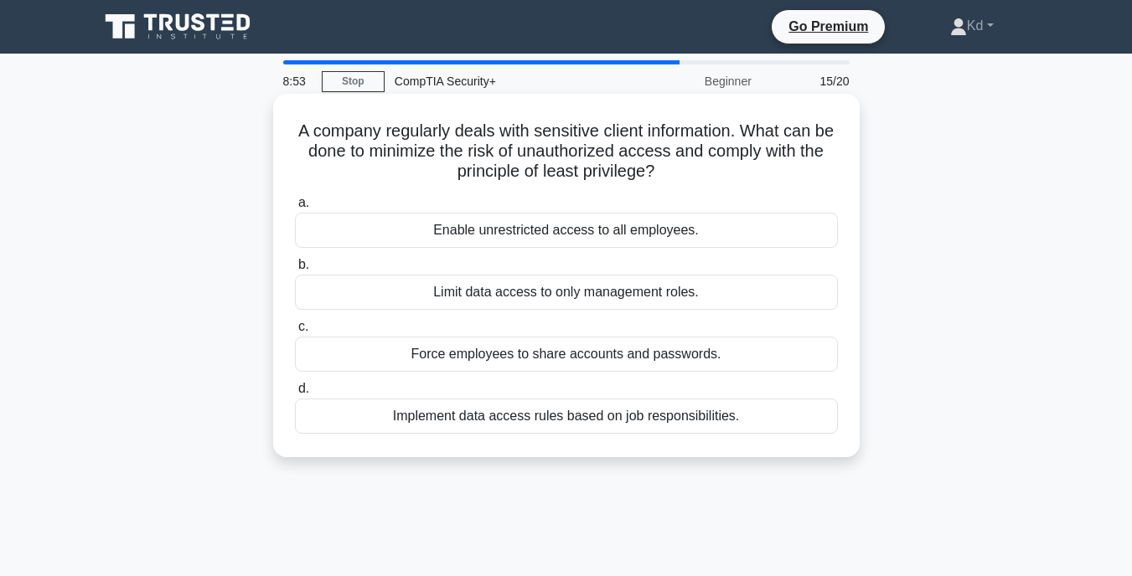
click at [594, 299] on div "Limit data access to only management roles." at bounding box center [566, 292] width 543 height 35
click at [295, 271] on input "b. Limit data access to only management roles." at bounding box center [295, 265] width 0 height 11
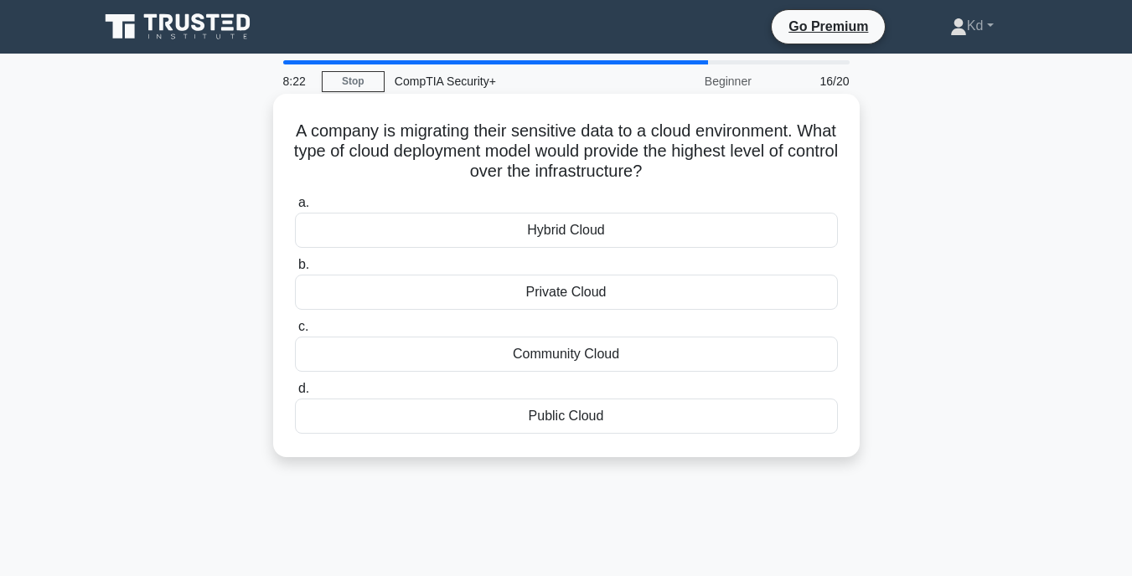
click at [570, 286] on div "Private Cloud" at bounding box center [566, 292] width 543 height 35
click at [295, 271] on input "b. Private Cloud" at bounding box center [295, 265] width 0 height 11
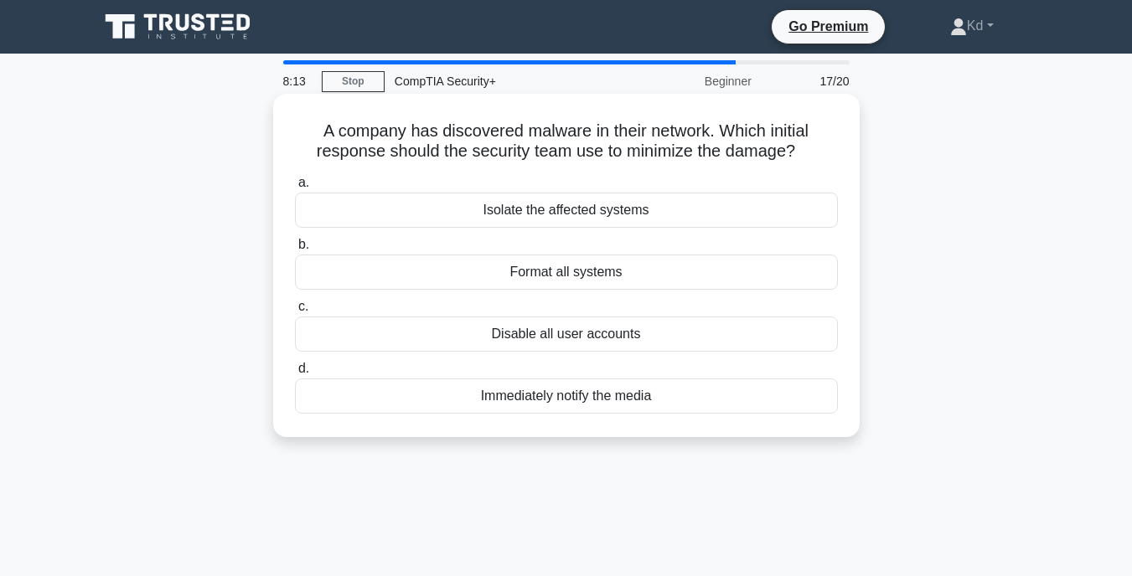
click at [560, 207] on div "Isolate the affected systems" at bounding box center [566, 210] width 543 height 35
click at [295, 188] on input "a. Isolate the affected systems" at bounding box center [295, 183] width 0 height 11
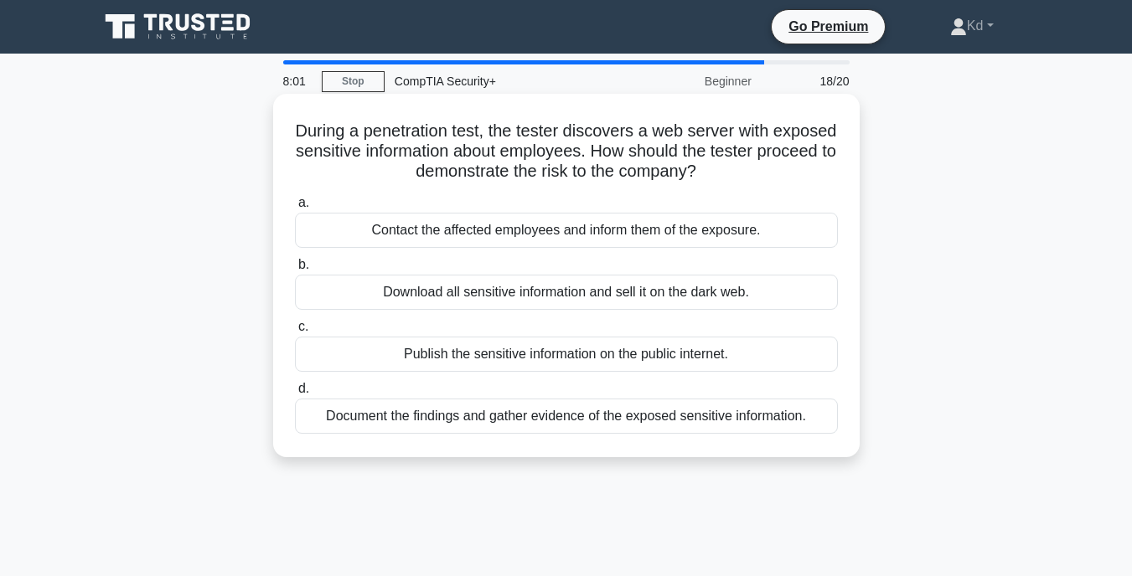
click at [652, 415] on div "Document the findings and gather evidence of the exposed sensitive information." at bounding box center [566, 416] width 543 height 35
click at [295, 394] on input "d. Document the findings and gather evidence of the exposed sensitive informati…" at bounding box center [295, 389] width 0 height 11
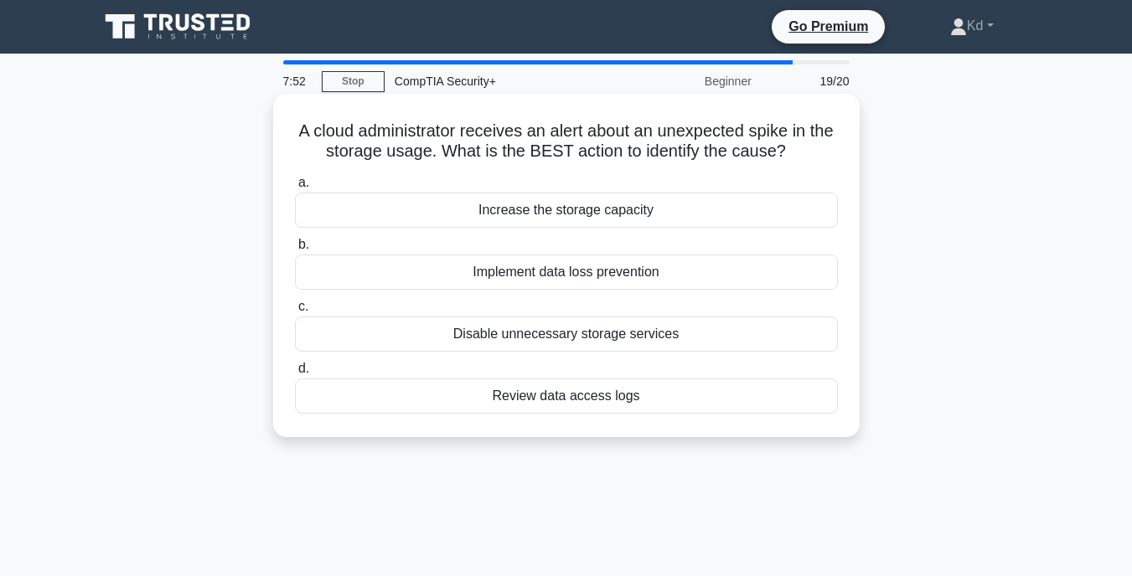
click at [590, 402] on div "Review data access logs" at bounding box center [566, 396] width 543 height 35
click at [295, 374] on input "d. Review data access logs" at bounding box center [295, 368] width 0 height 11
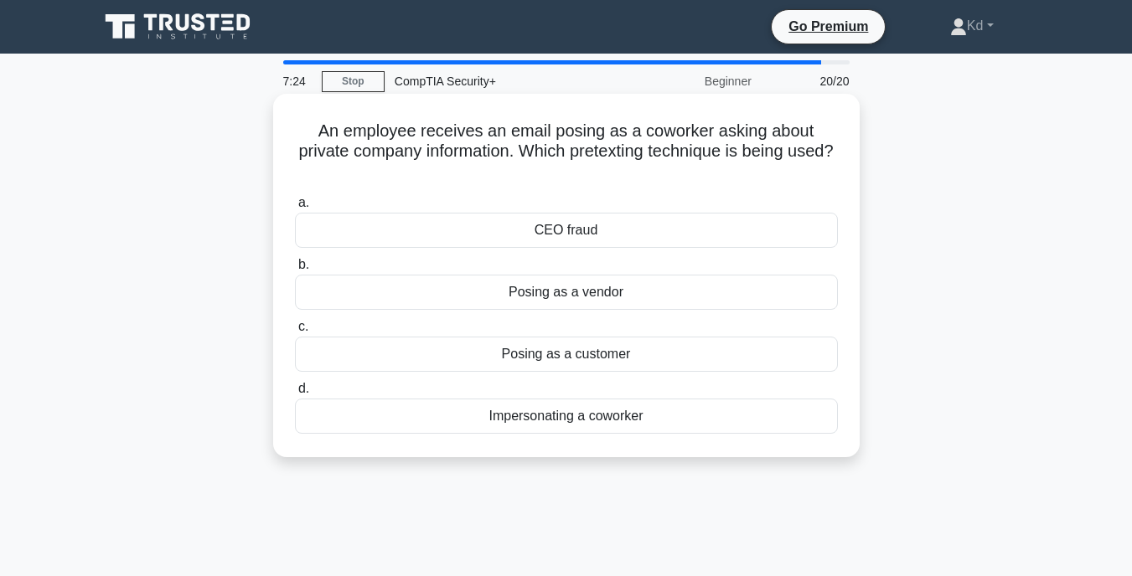
click at [578, 402] on div "Impersonating a coworker" at bounding box center [566, 416] width 543 height 35
click at [295, 394] on input "d. Impersonating a coworker" at bounding box center [295, 389] width 0 height 11
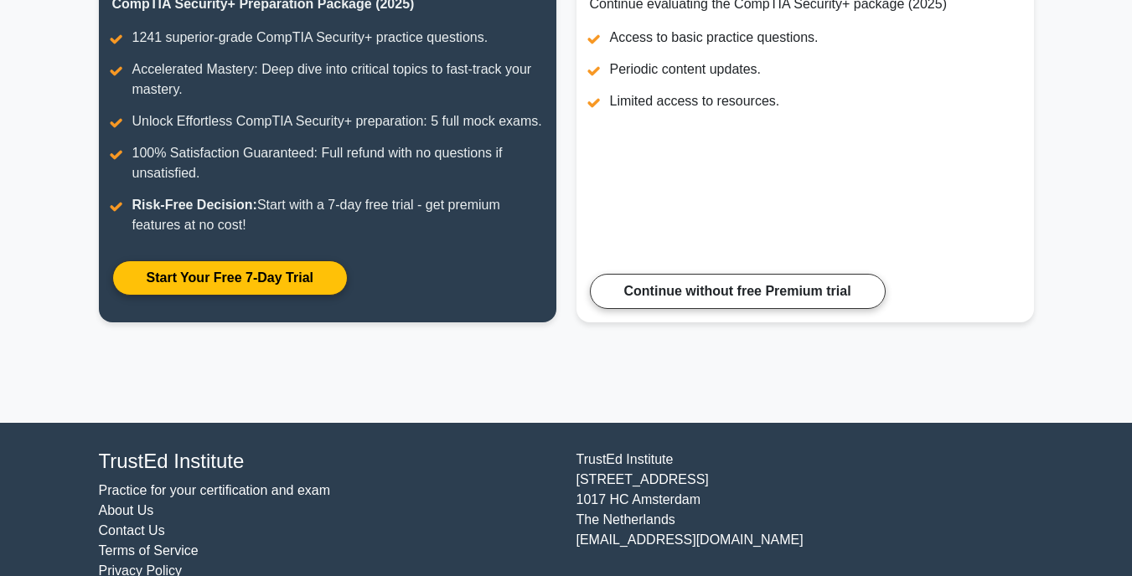
scroll to position [241, 0]
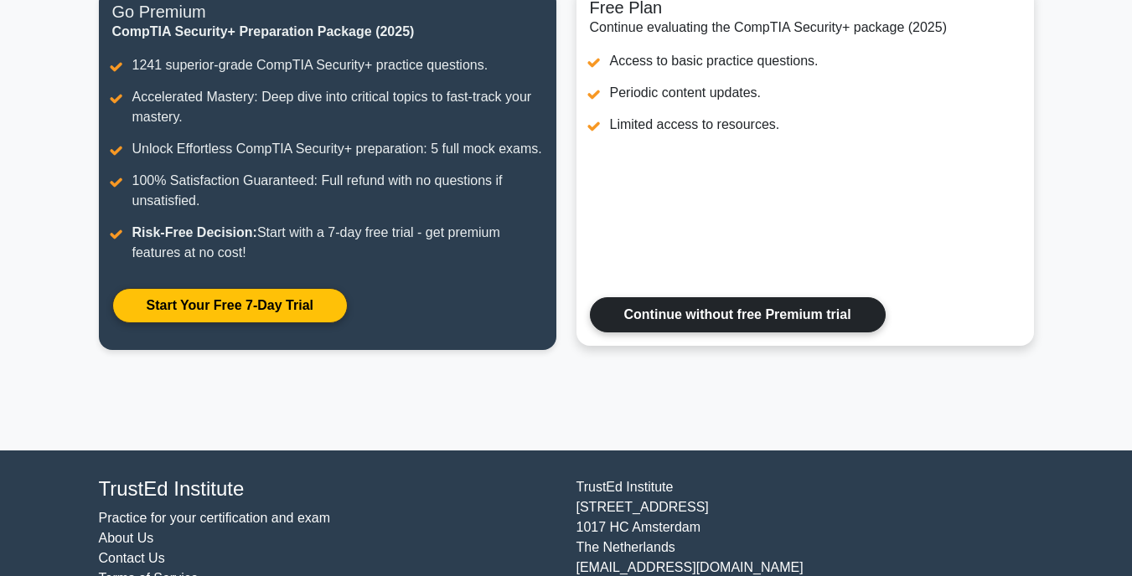
click at [807, 329] on link "Continue without free Premium trial" at bounding box center [738, 314] width 296 height 35
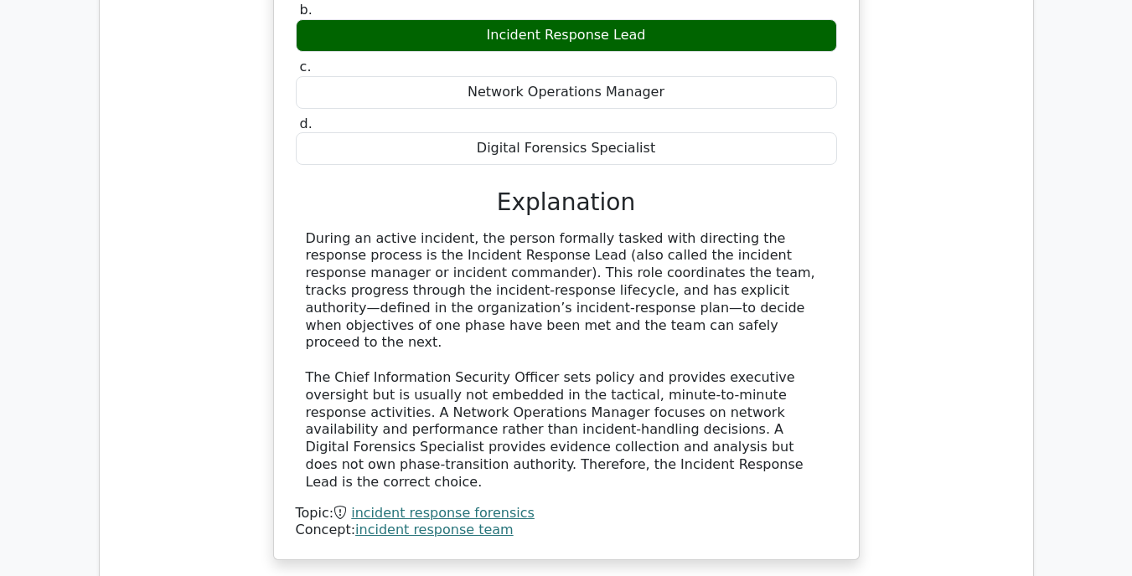
scroll to position [2256, 0]
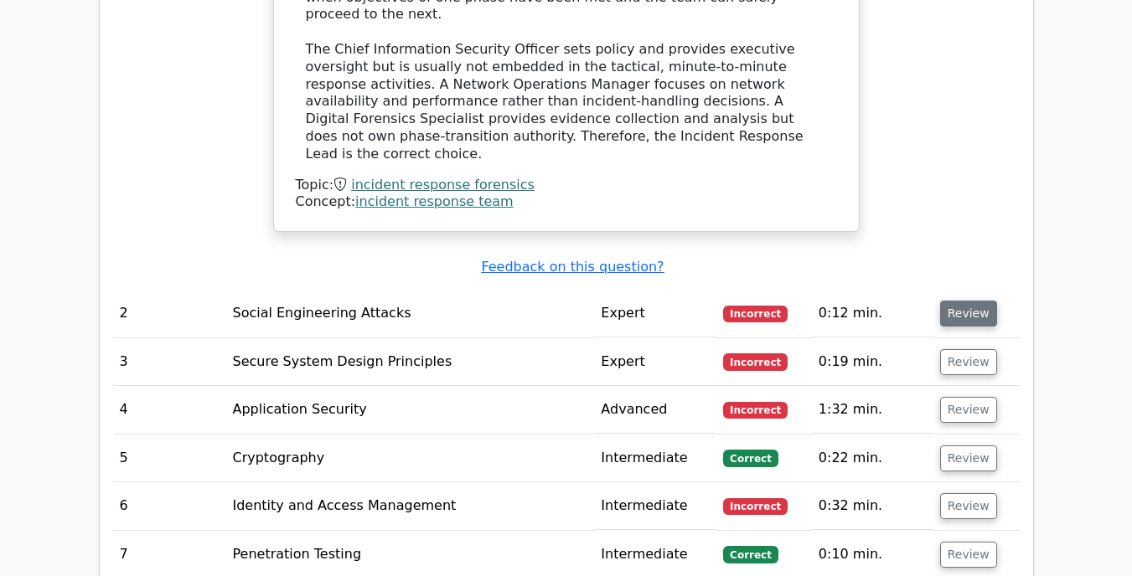
click at [948, 301] on button "Review" at bounding box center [968, 314] width 57 height 26
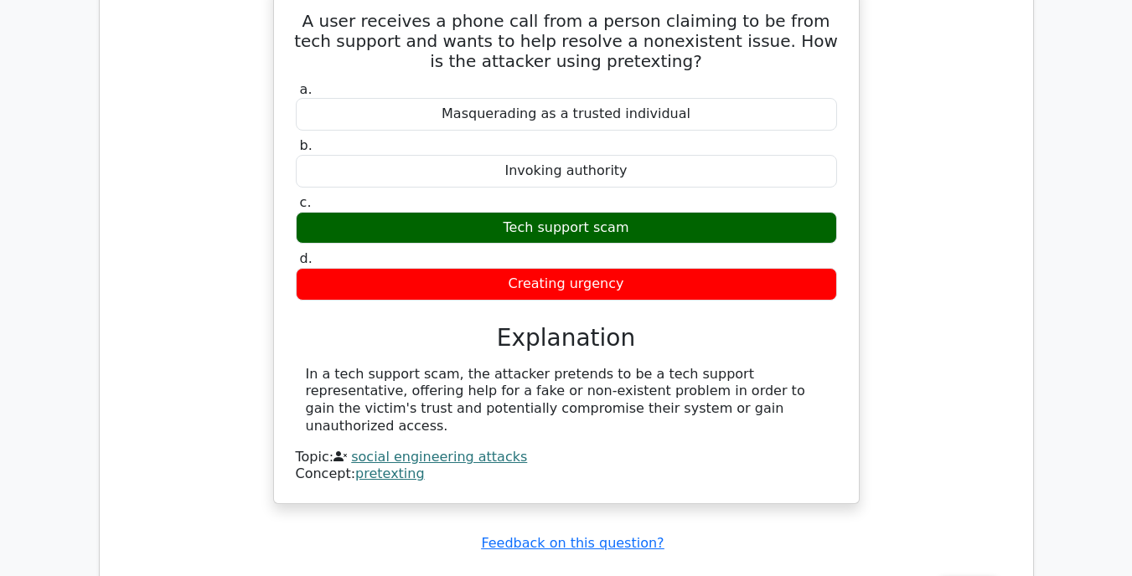
scroll to position [2756, 0]
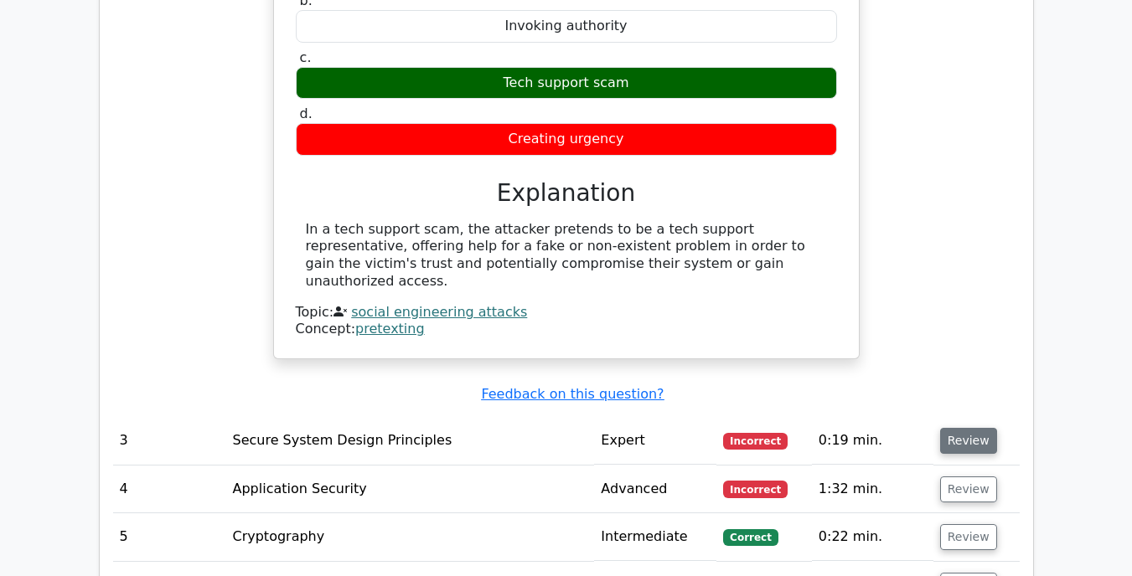
click at [963, 428] on button "Review" at bounding box center [968, 441] width 57 height 26
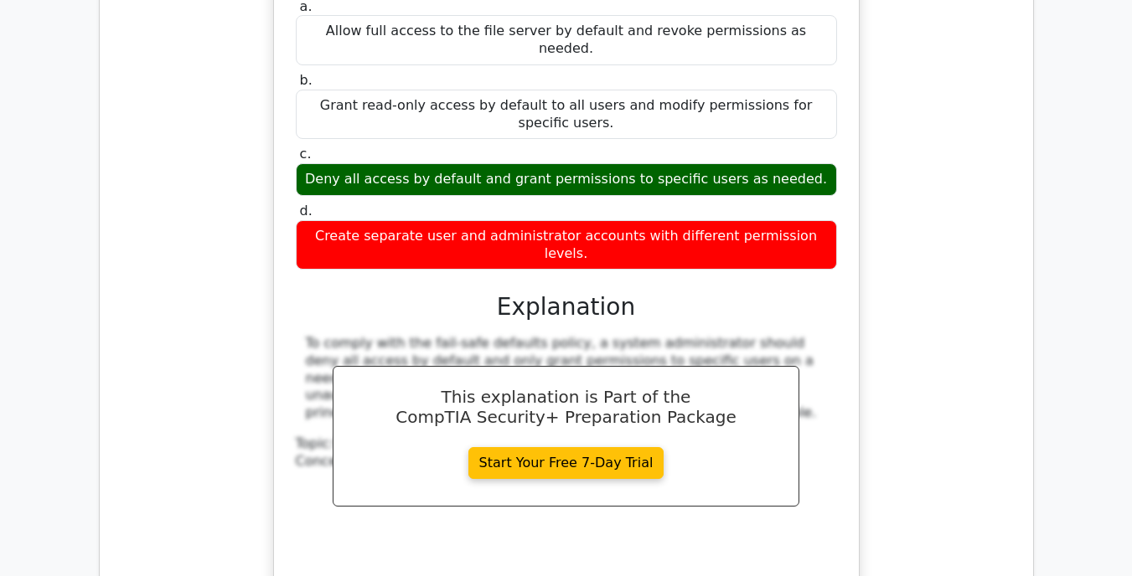
scroll to position [3476, 0]
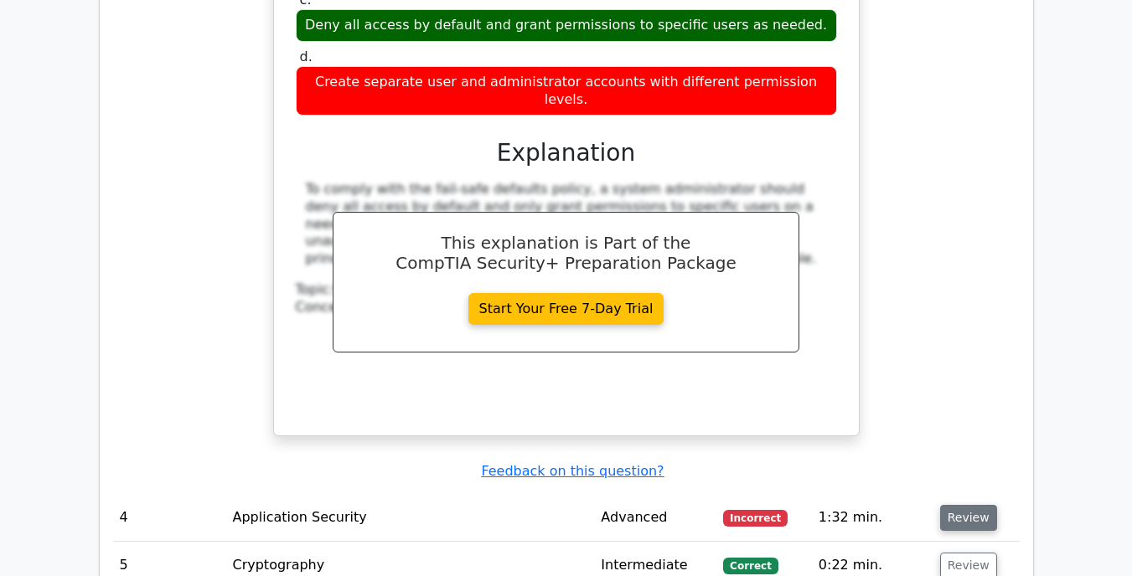
click at [950, 505] on button "Review" at bounding box center [968, 518] width 57 height 26
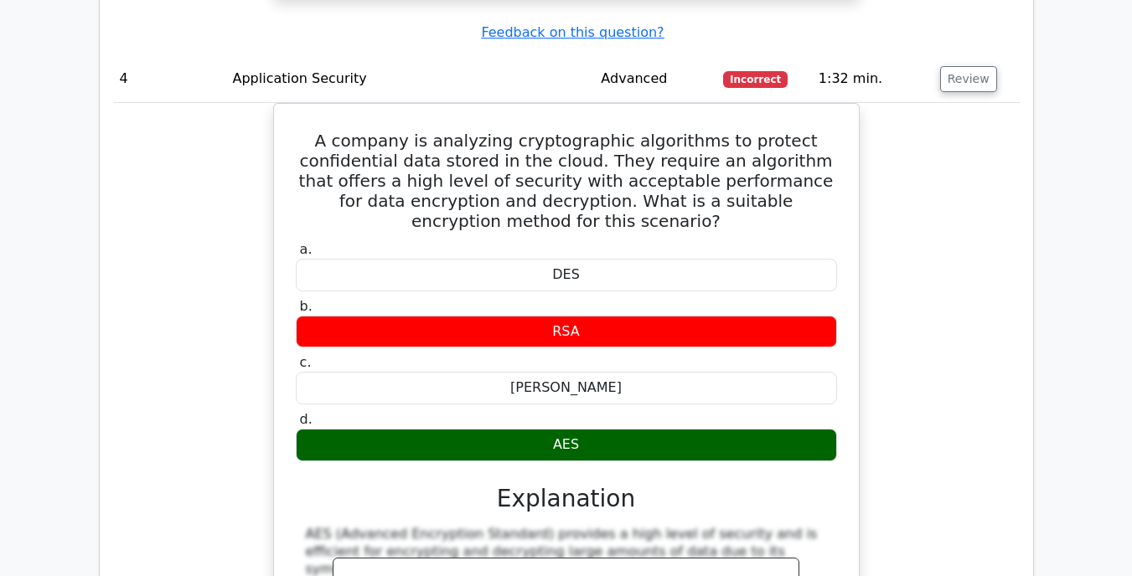
scroll to position [4507, 0]
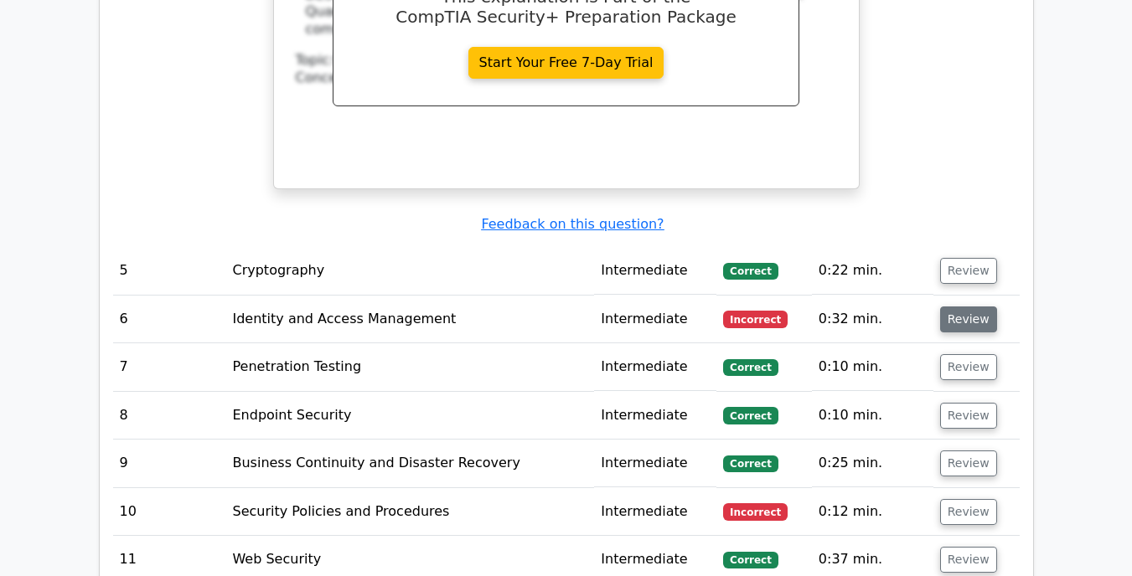
click at [963, 307] on button "Review" at bounding box center [968, 320] width 57 height 26
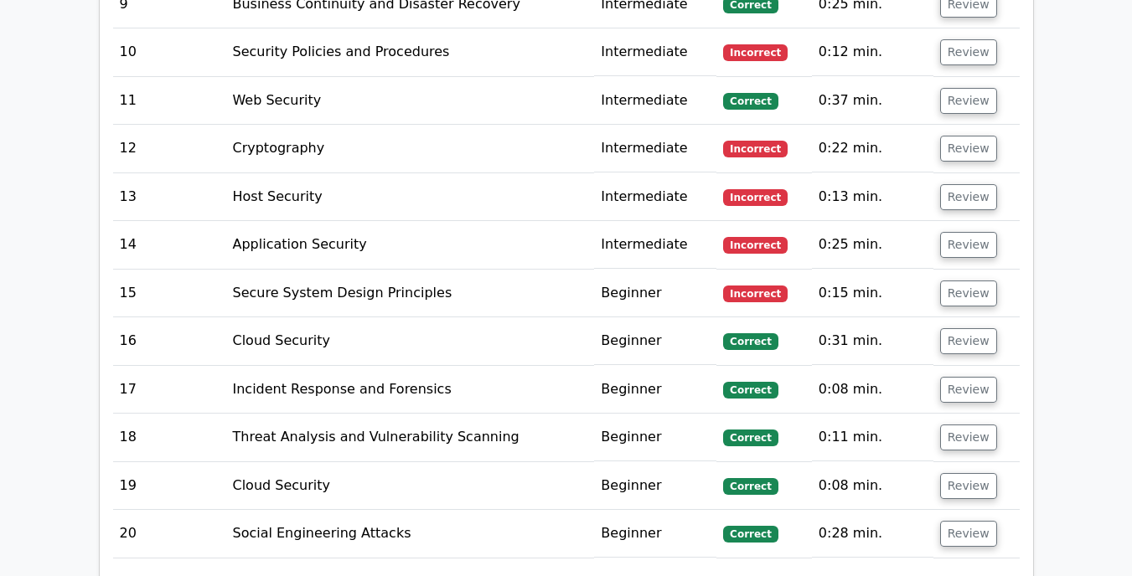
scroll to position [5656, 0]
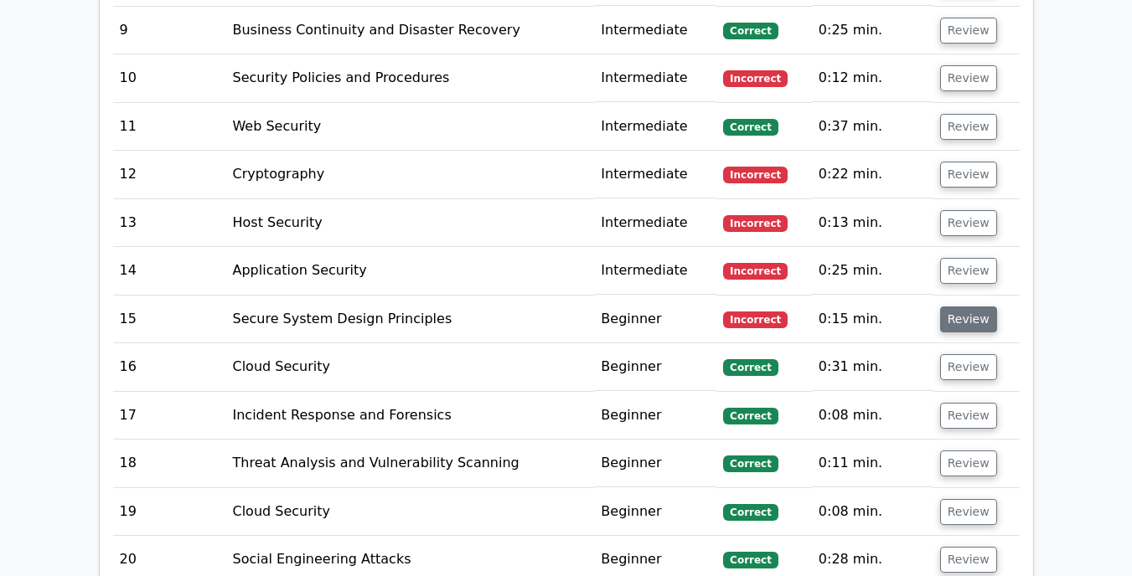
click at [958, 307] on button "Review" at bounding box center [968, 320] width 57 height 26
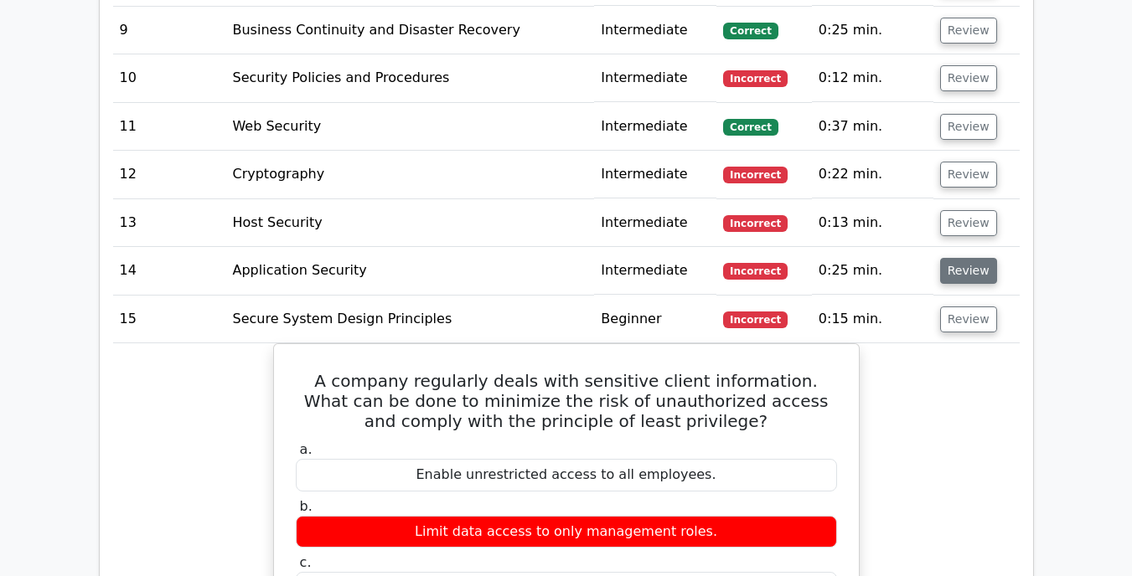
click at [951, 258] on button "Review" at bounding box center [968, 271] width 57 height 26
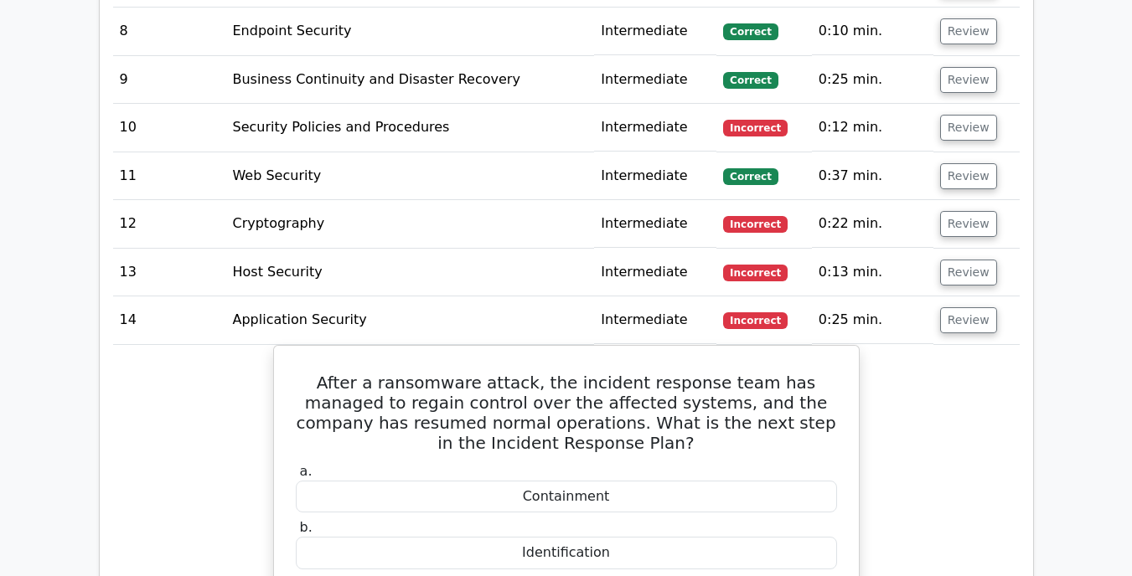
scroll to position [5579, 0]
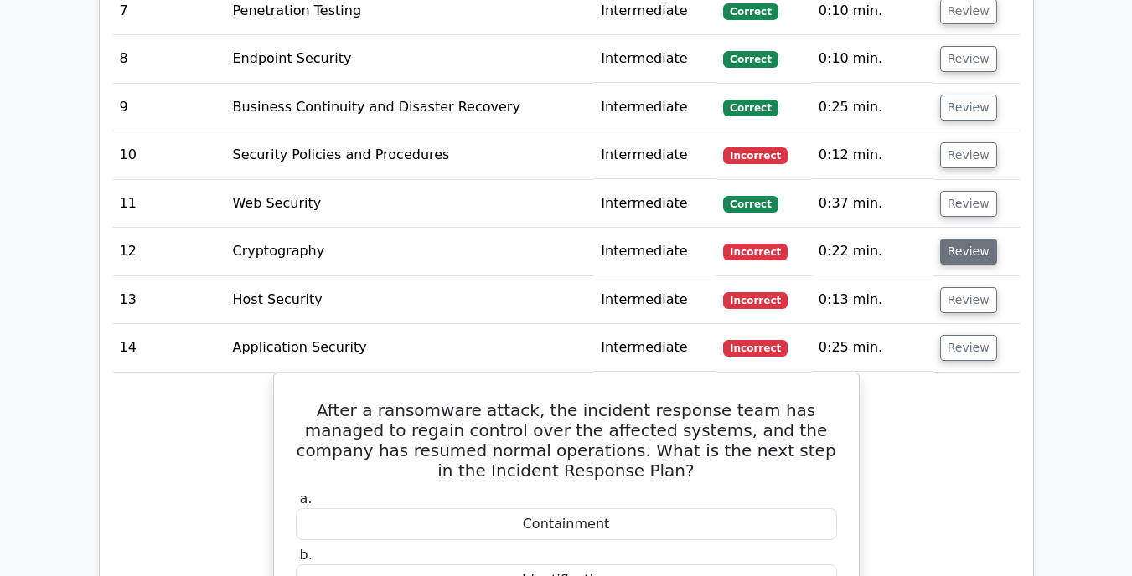
click at [980, 239] on button "Review" at bounding box center [968, 252] width 57 height 26
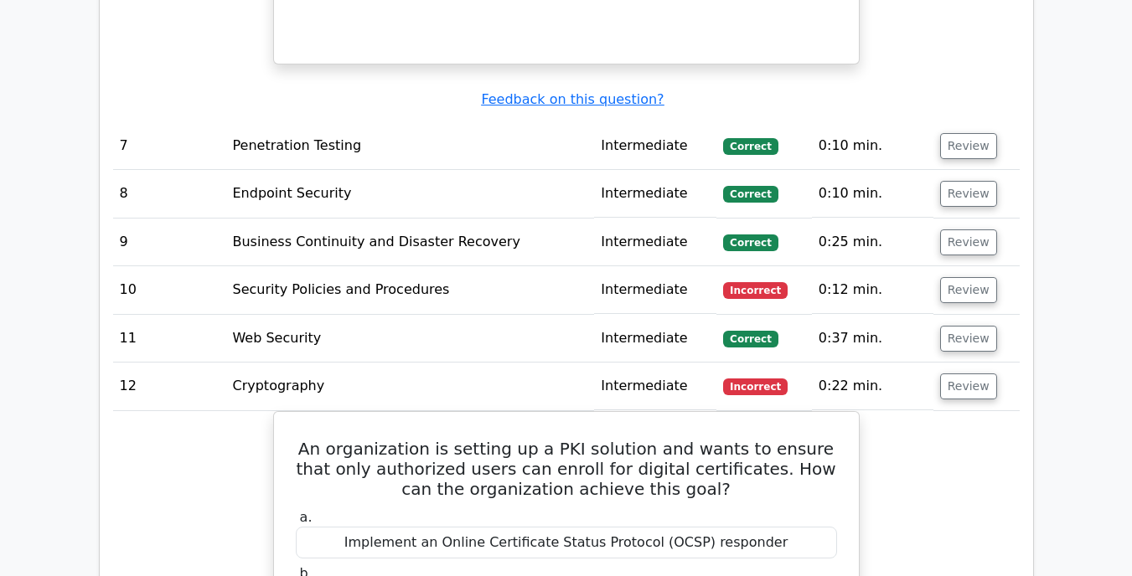
scroll to position [5422, 0]
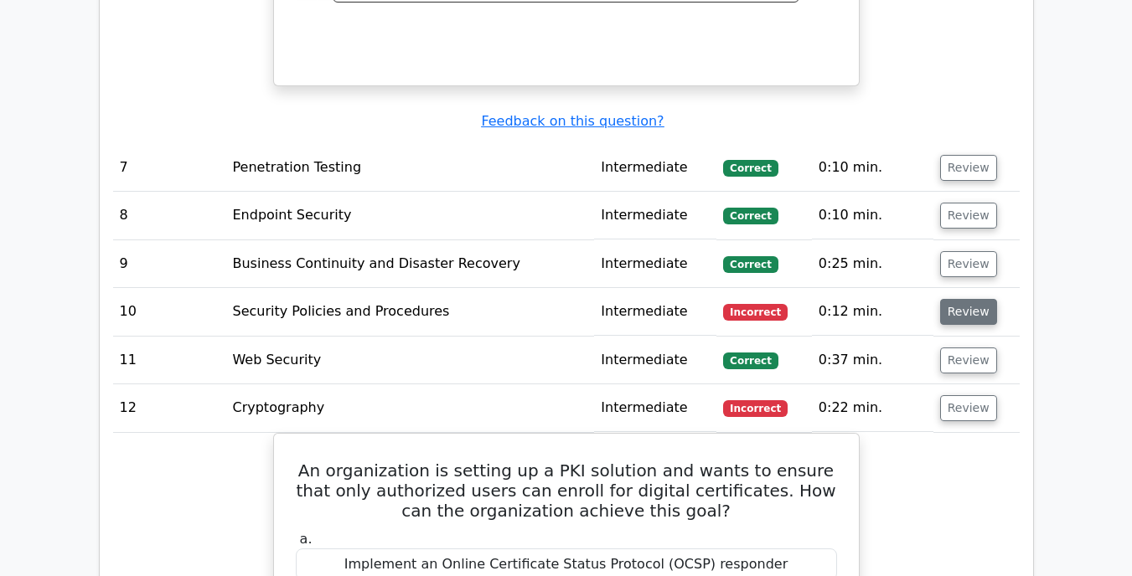
click at [969, 299] on button "Review" at bounding box center [968, 312] width 57 height 26
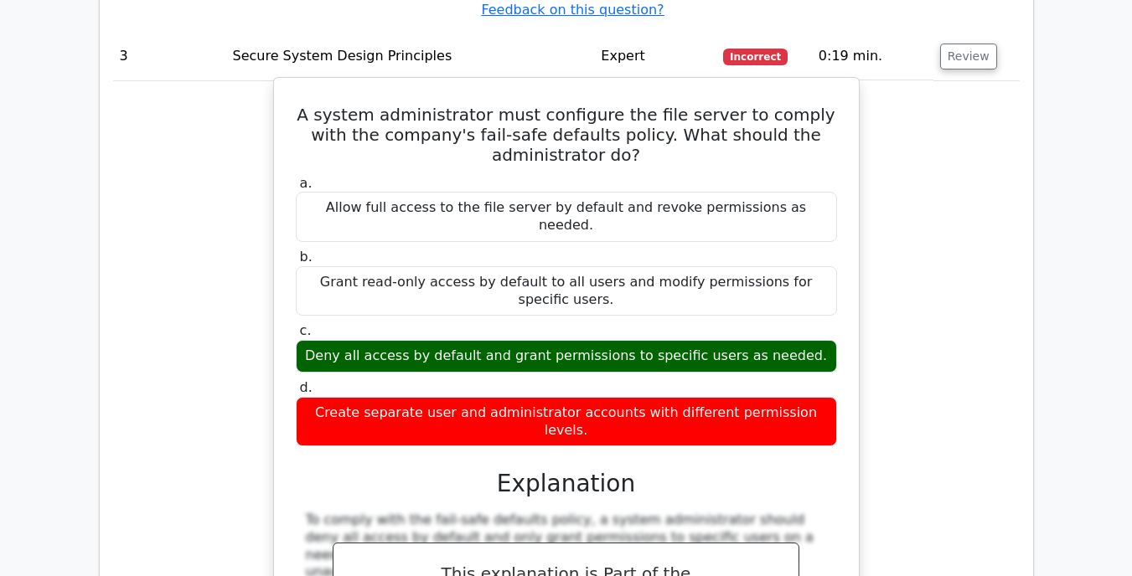
scroll to position [3295, 0]
